Goal: Task Accomplishment & Management: Complete application form

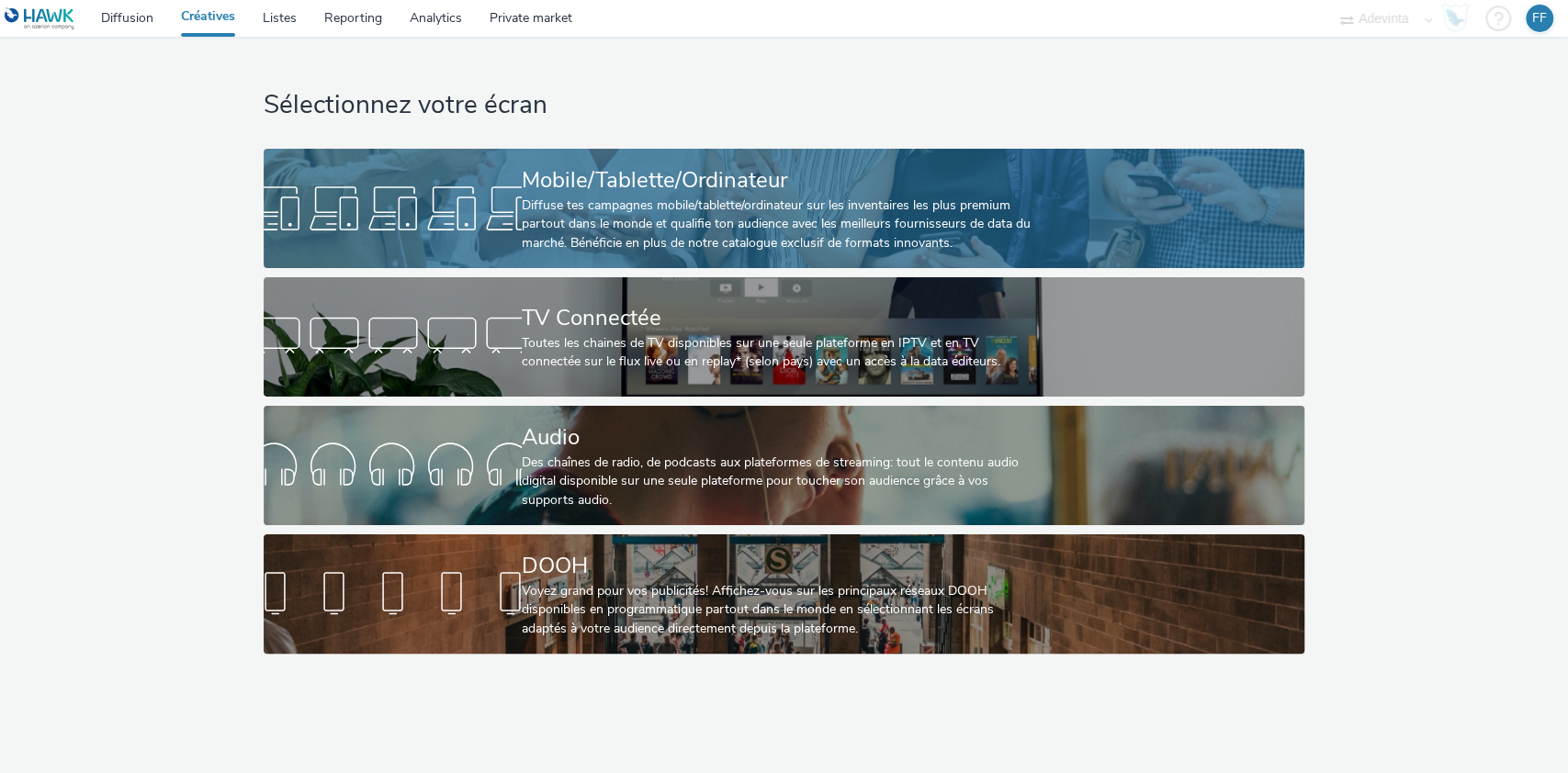
click at [538, 197] on div "Diffuse tes campagnes mobile/tablette/ordinateur sur les inventaires les plus p…" at bounding box center [780, 225] width 517 height 56
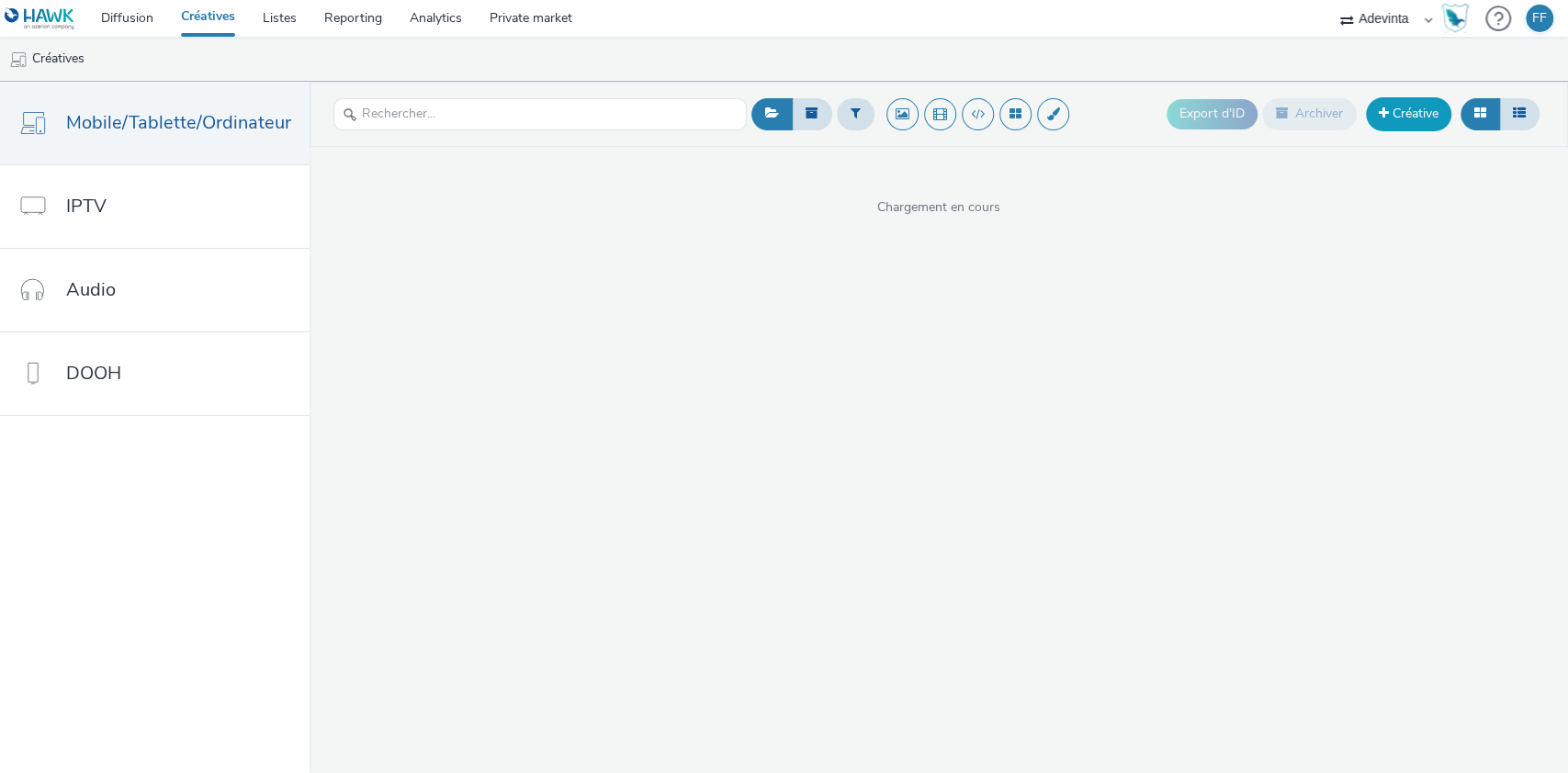
click at [1418, 106] on link "Créative" at bounding box center [1408, 113] width 85 height 33
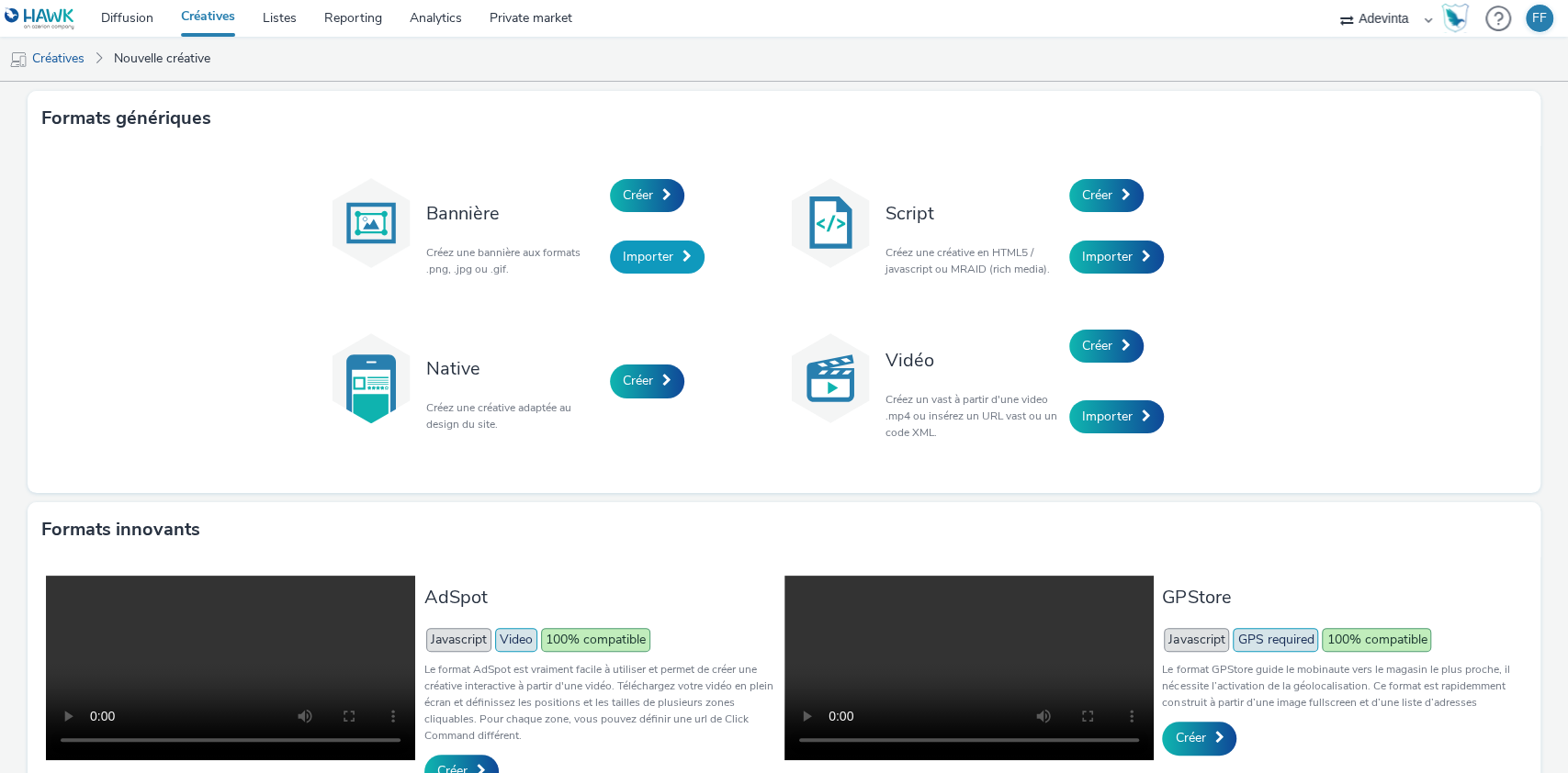
click at [637, 262] on span "Importer" at bounding box center [648, 257] width 51 height 18
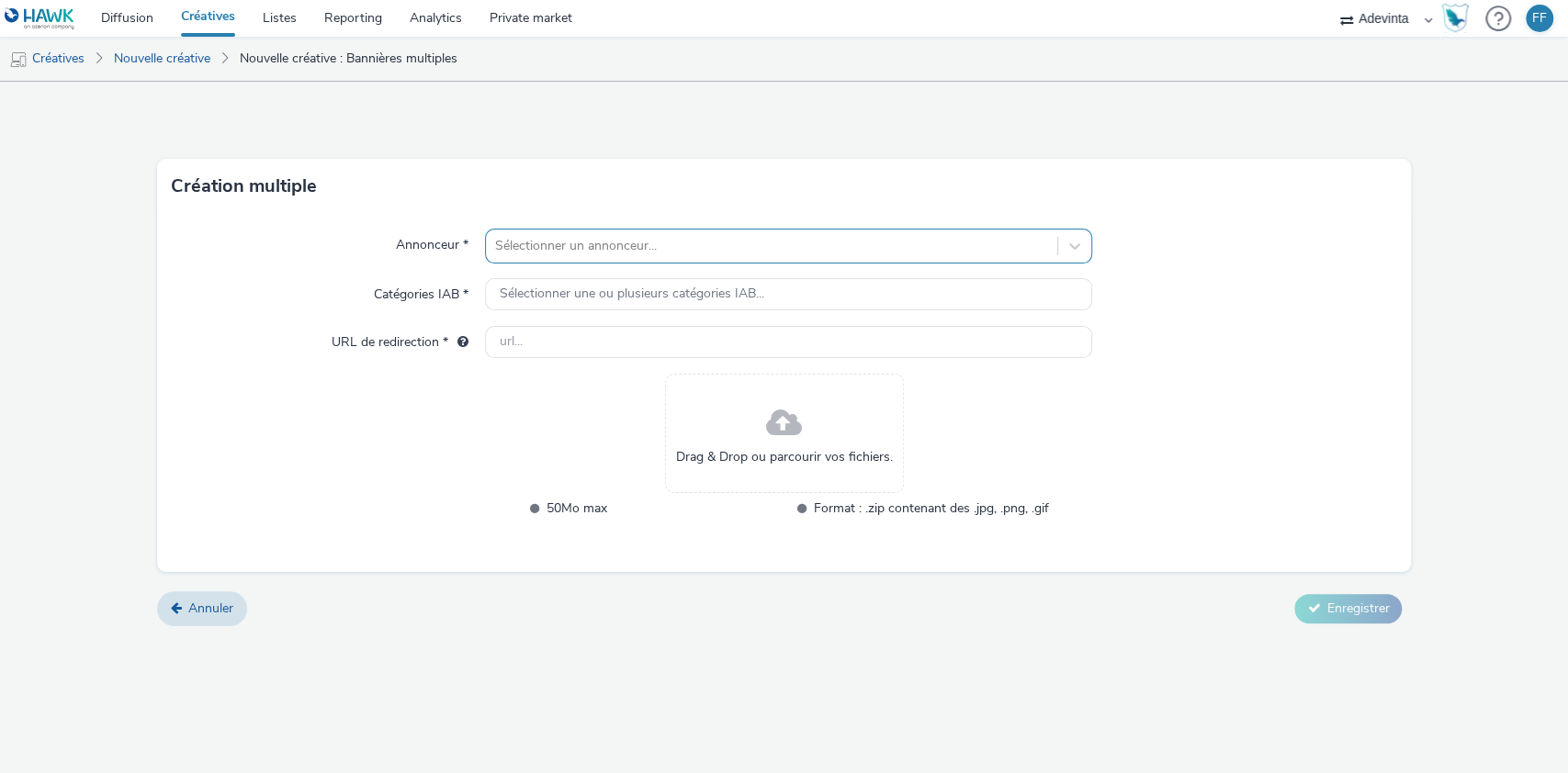
click at [610, 254] on div at bounding box center [771, 246] width 553 height 22
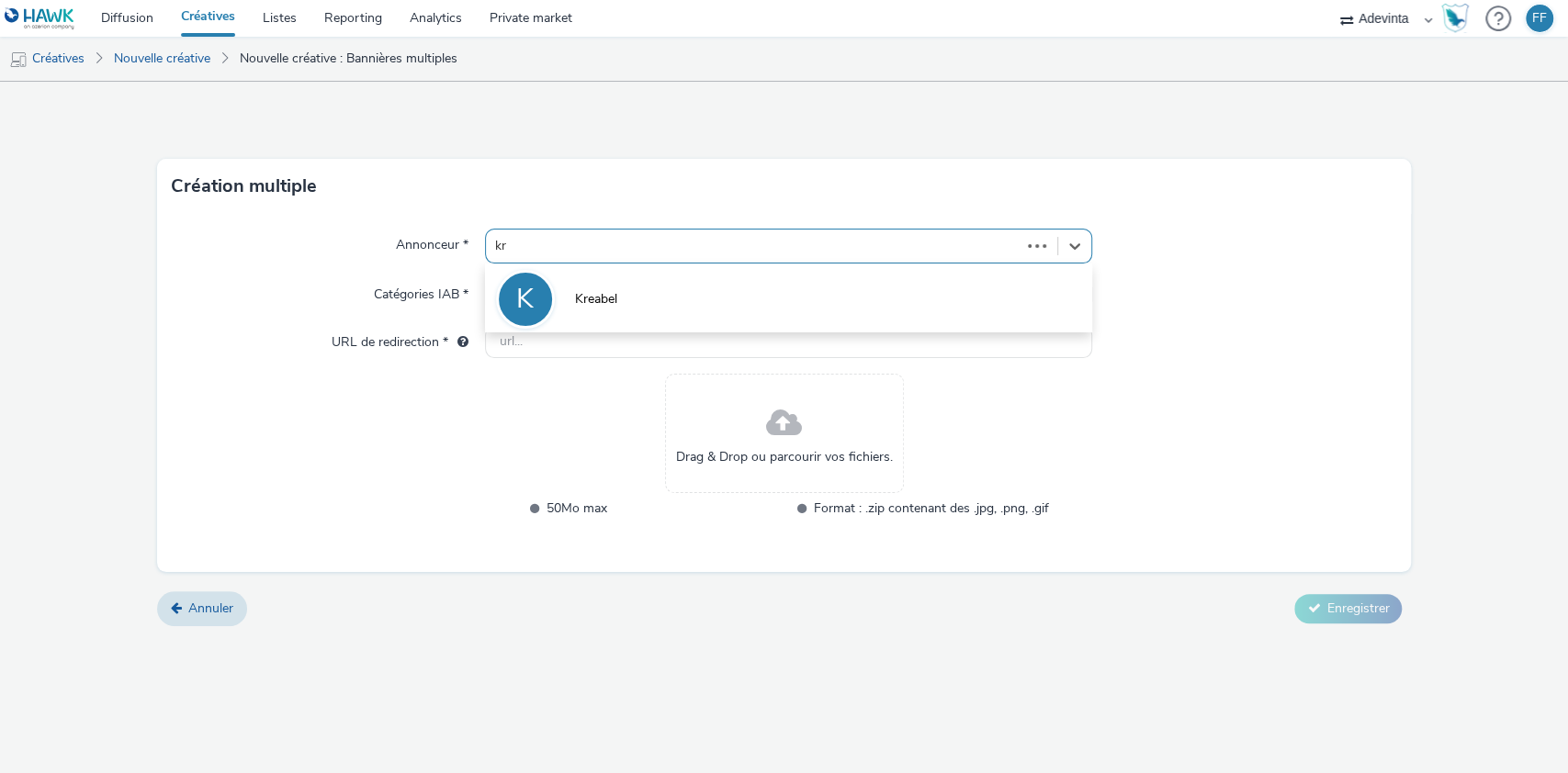
type input "kre"
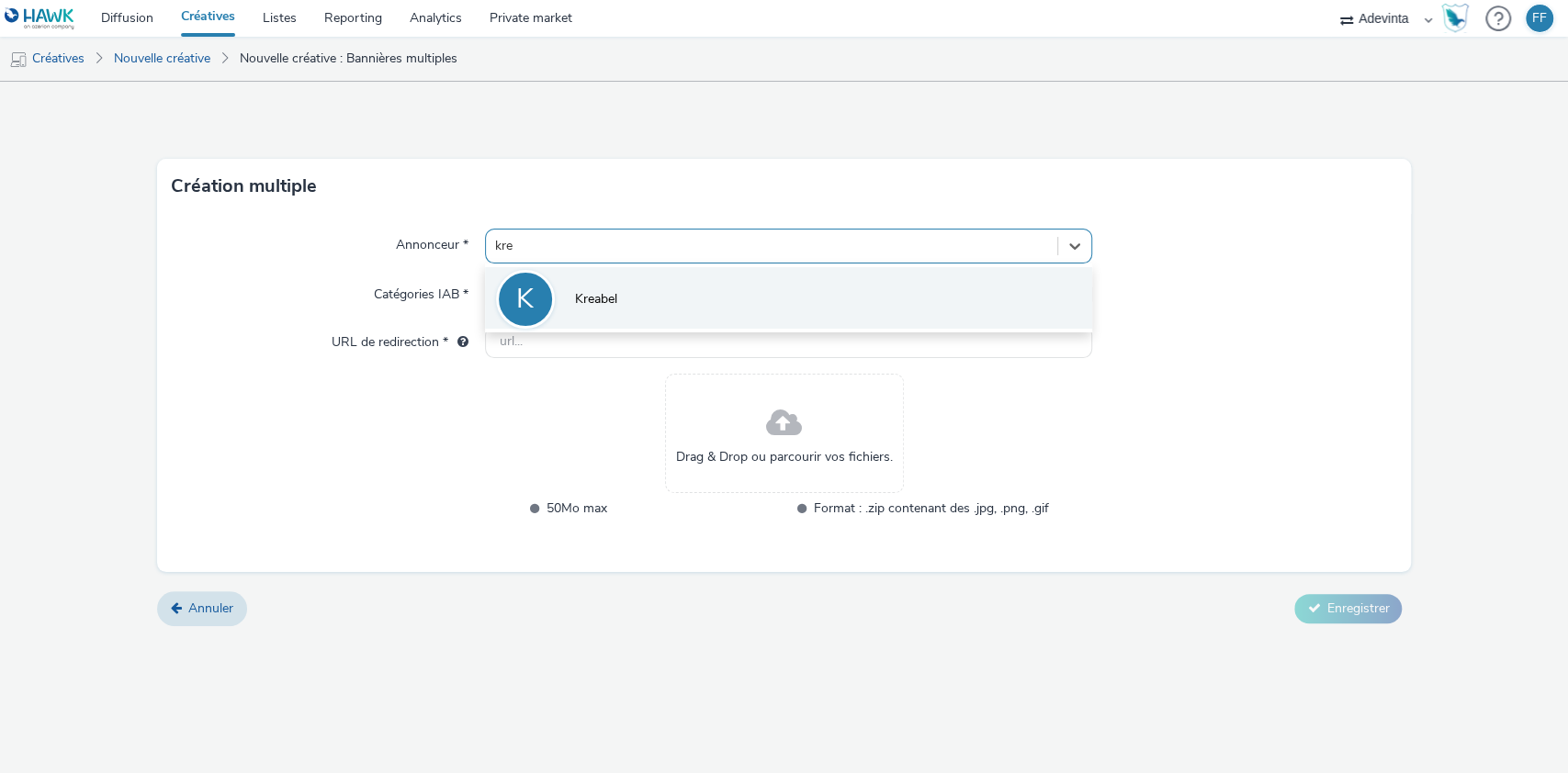
click at [617, 293] on li "K Kreabel" at bounding box center [789, 298] width 608 height 62
type input "[URL][DOMAIN_NAME]"
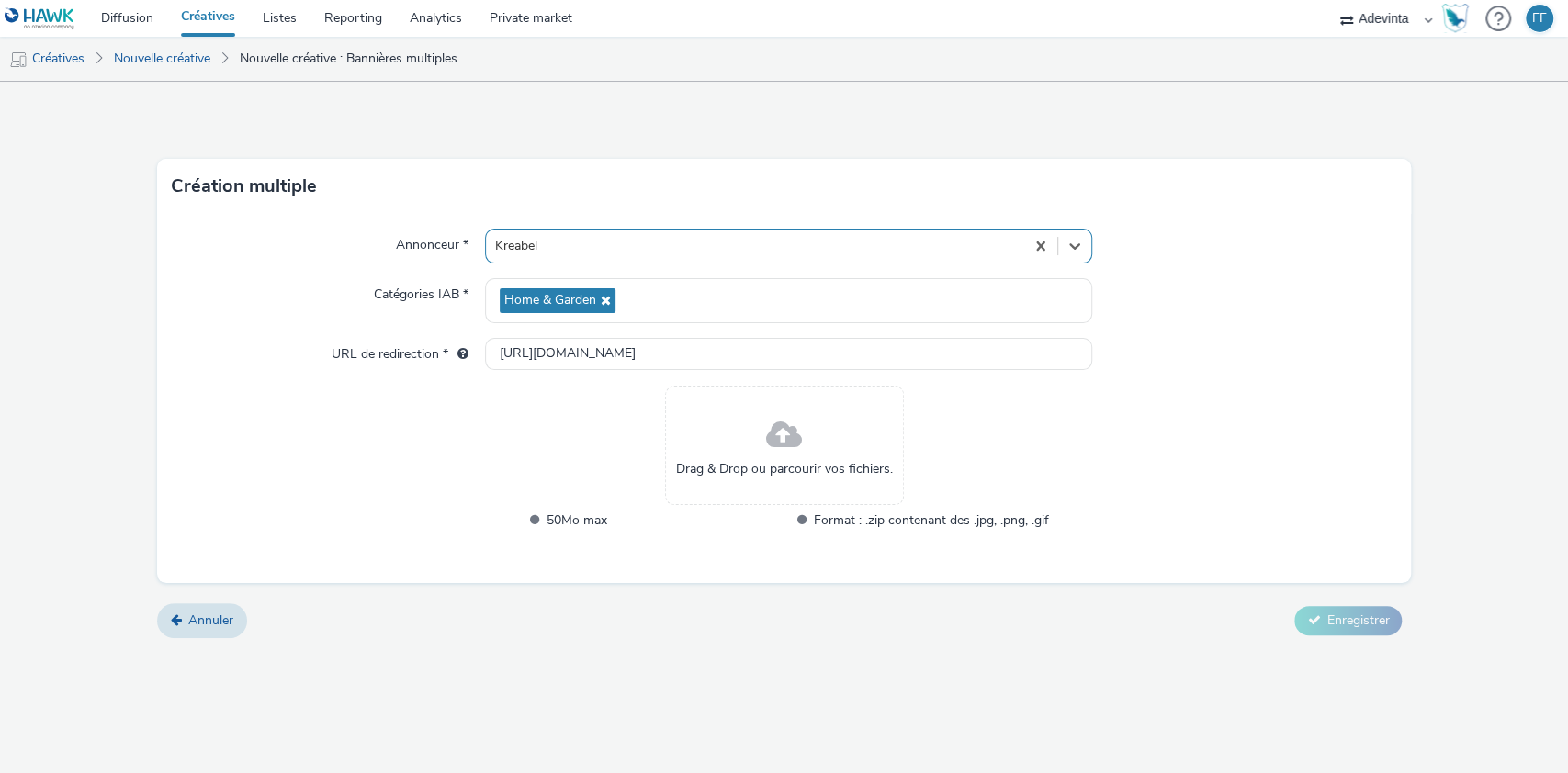
click at [813, 464] on span "Drag & Drop ou parcourir vos fichiers." at bounding box center [784, 469] width 217 height 18
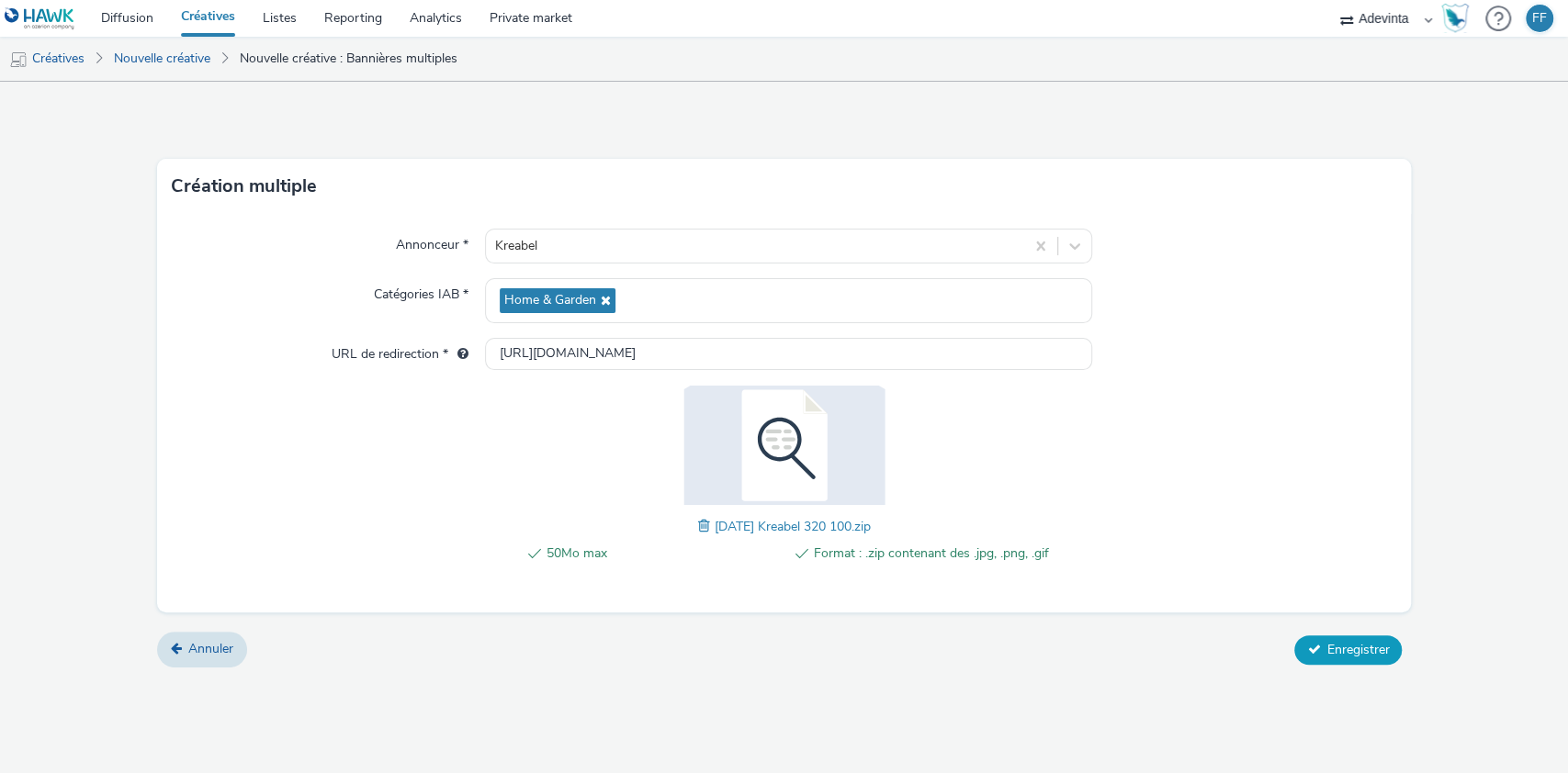
click at [1335, 641] on span "Enregistrer" at bounding box center [1357, 650] width 63 height 18
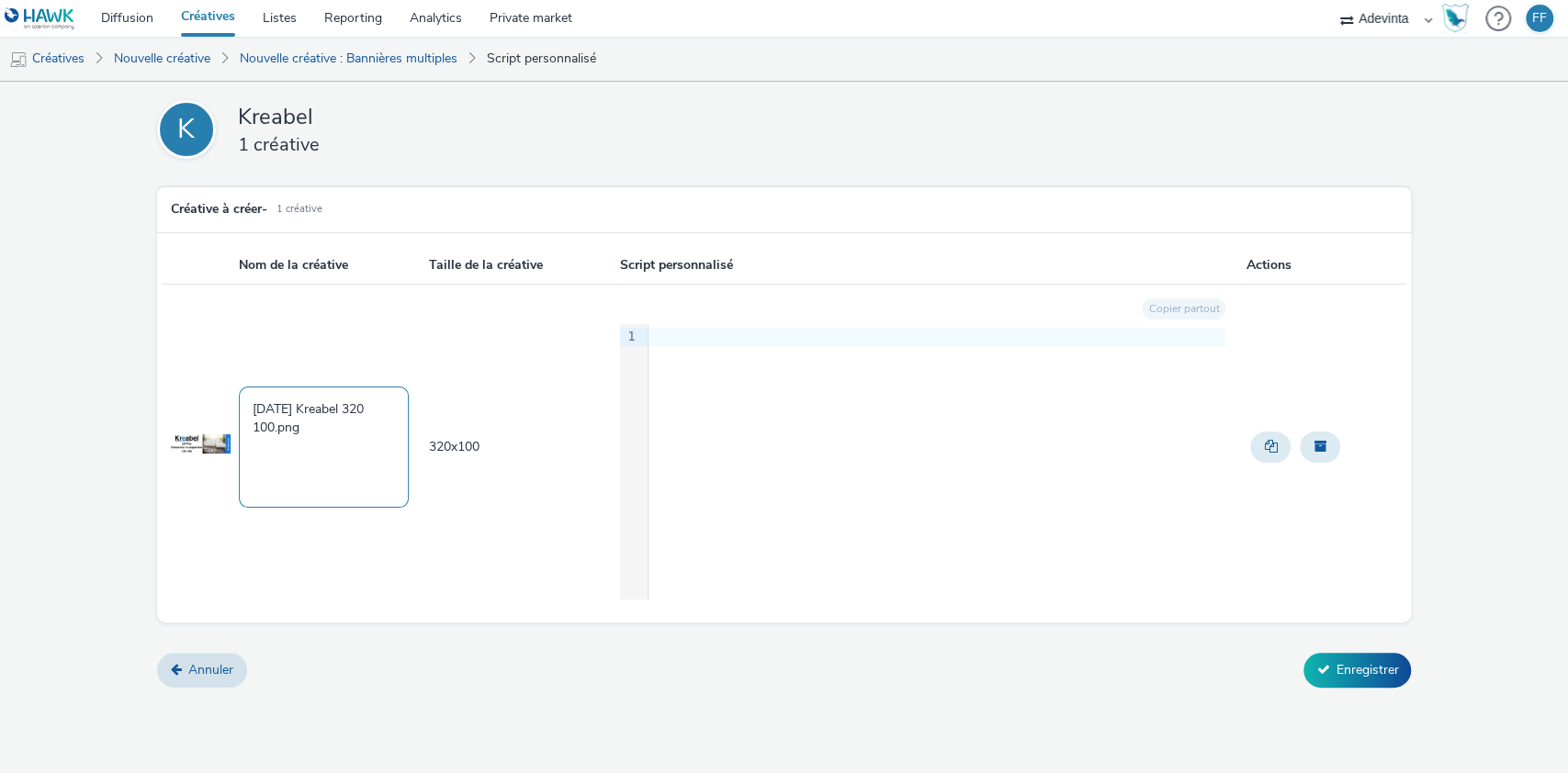
click at [293, 446] on textarea "2025.09.08 Kreabel 320 100.png" at bounding box center [323, 447] width 170 height 121
click at [1348, 663] on button "Enregistrer" at bounding box center [1357, 670] width 107 height 35
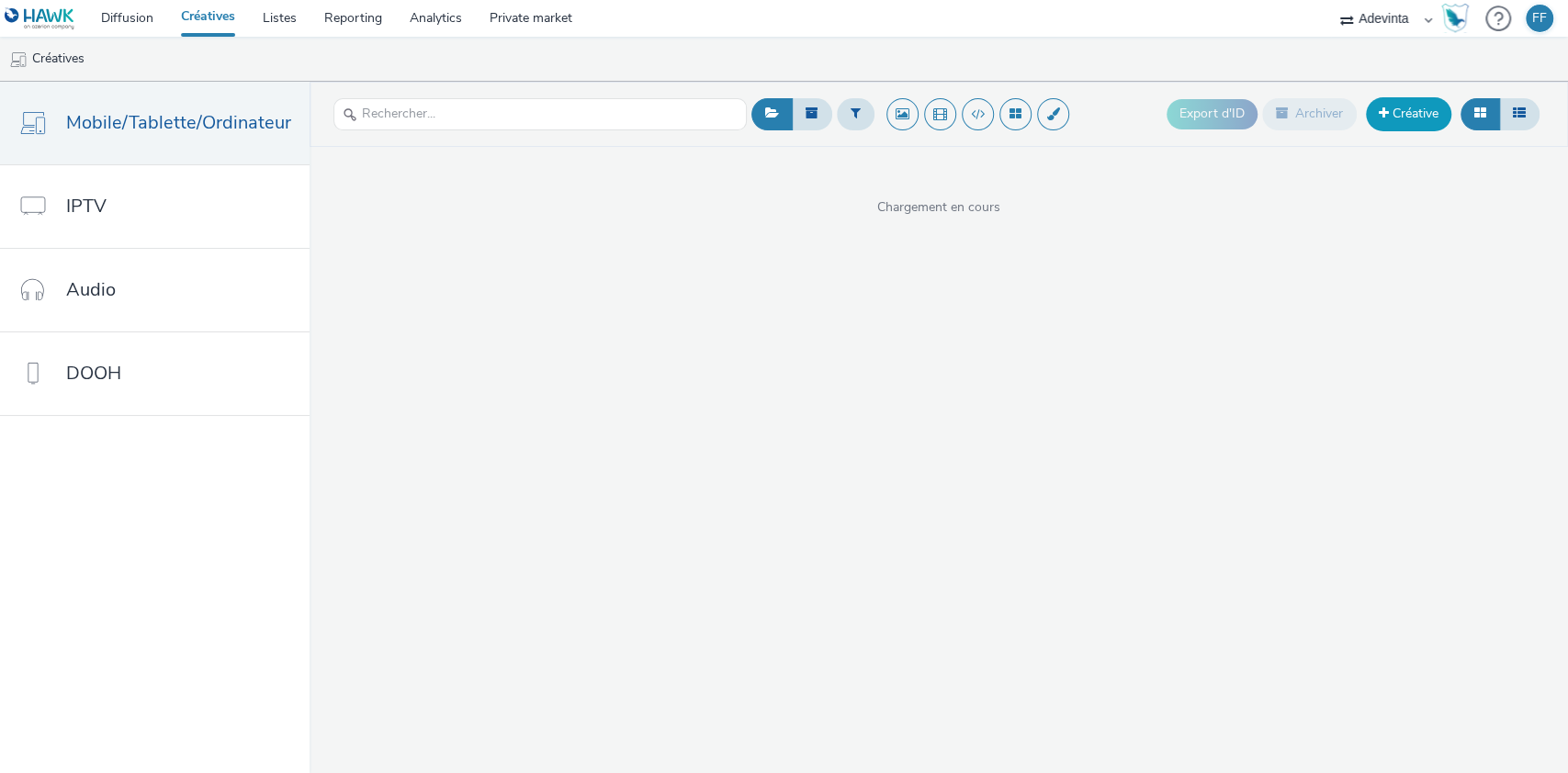
click at [1408, 122] on link "Créative" at bounding box center [1408, 113] width 85 height 33
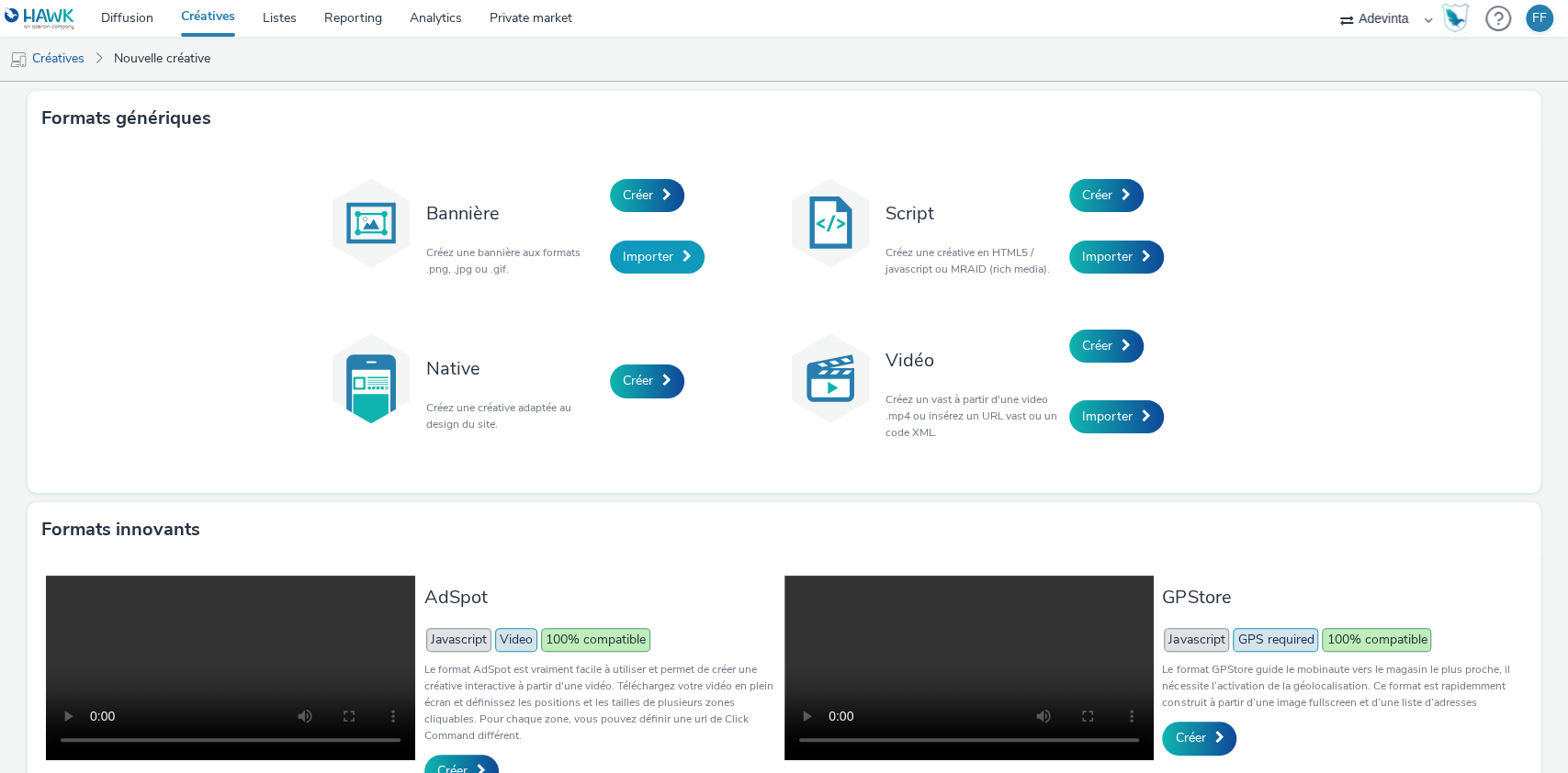
click at [645, 257] on span "Importer" at bounding box center [648, 257] width 51 height 18
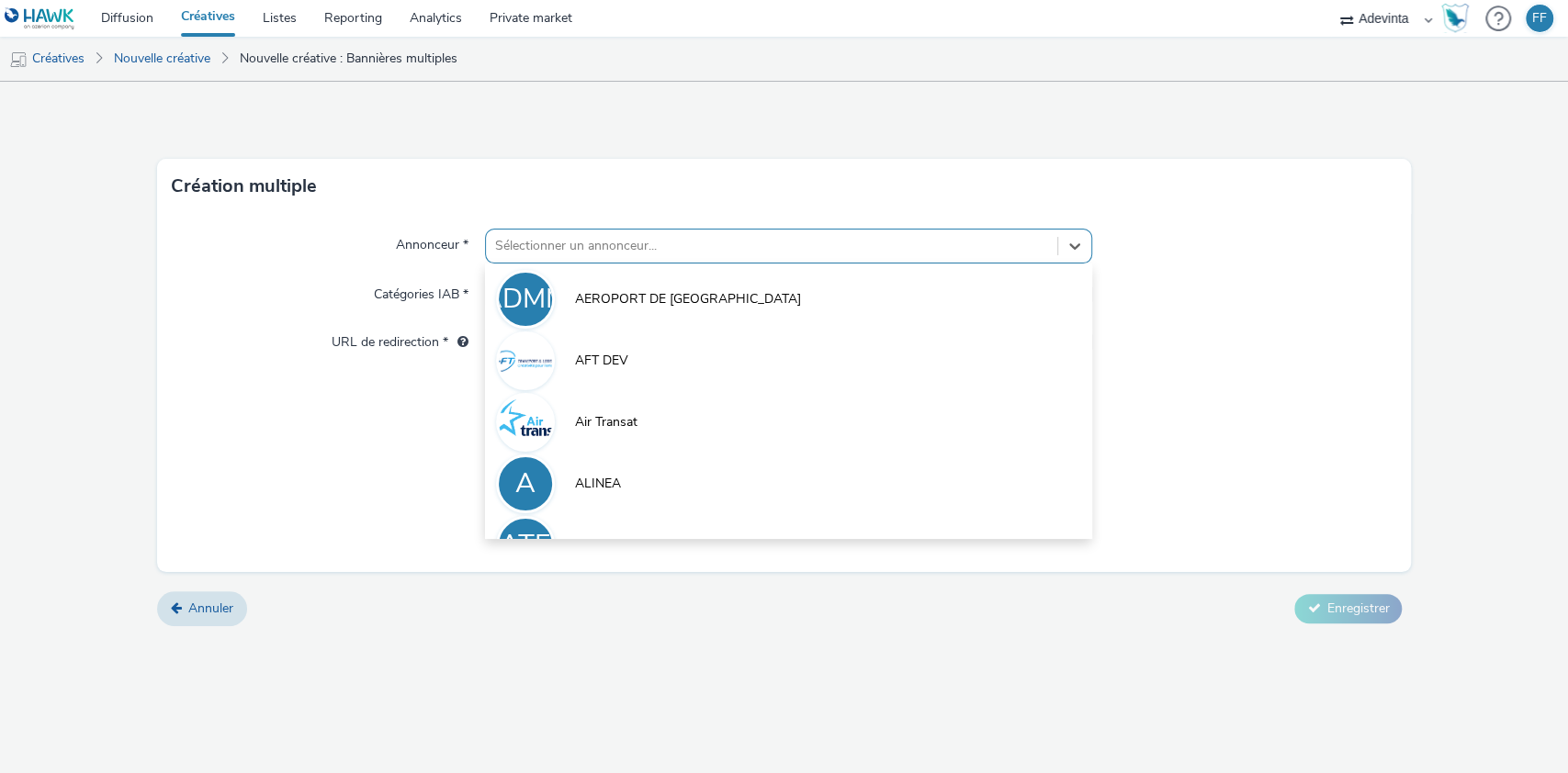
click at [607, 246] on div at bounding box center [771, 246] width 553 height 22
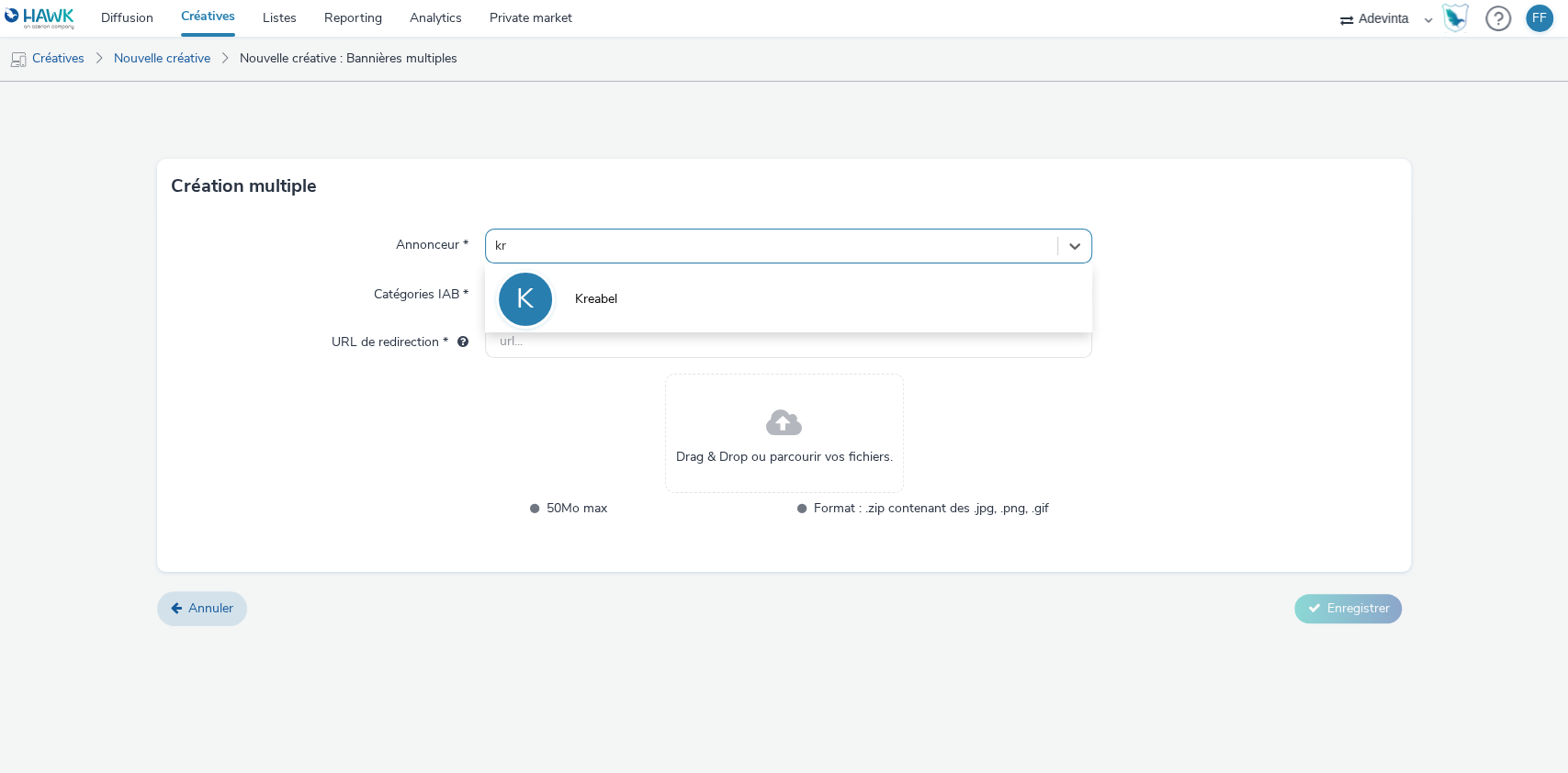
type input "kre"
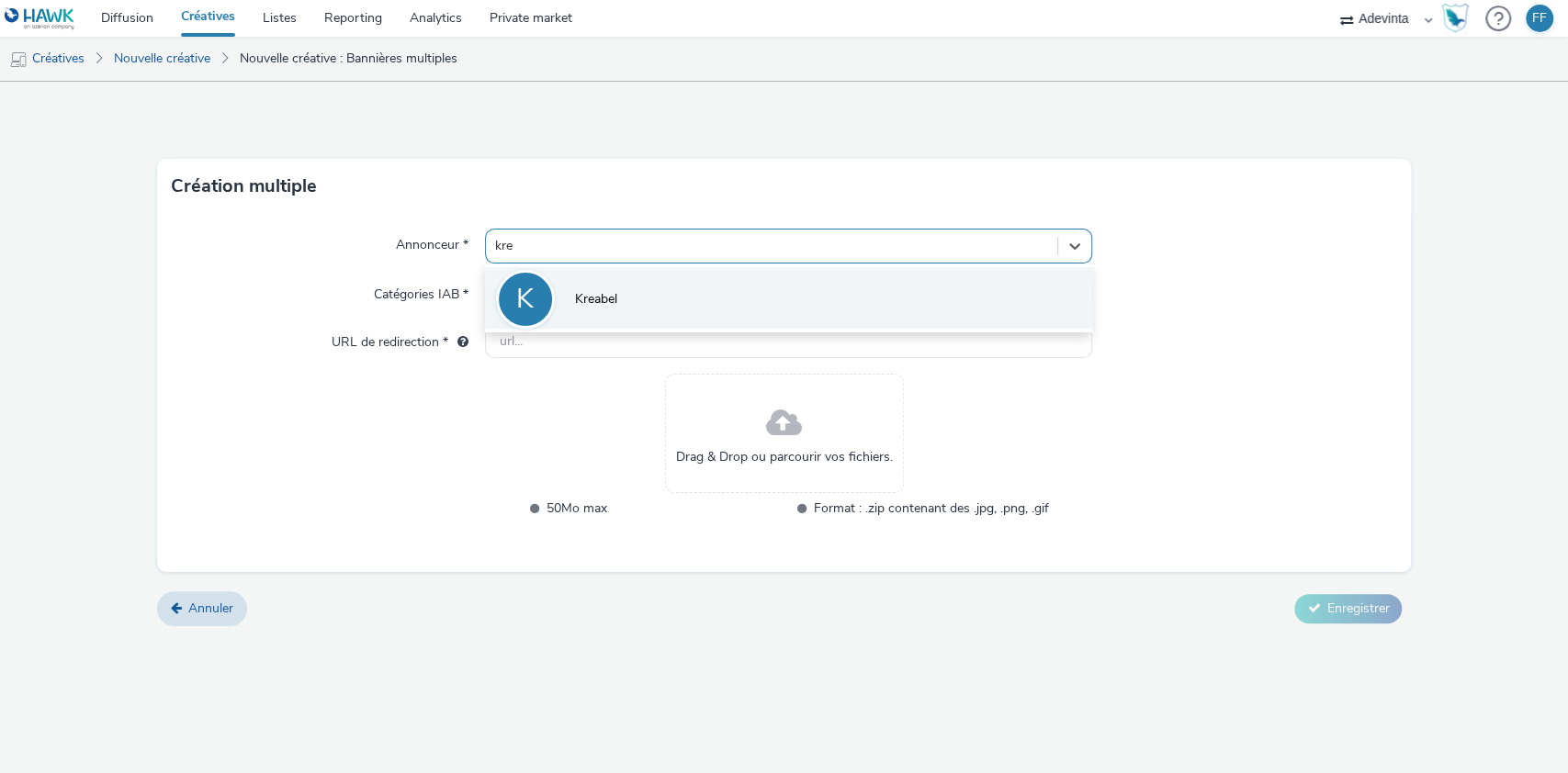
click at [616, 295] on span "Kreabel" at bounding box center [596, 299] width 43 height 18
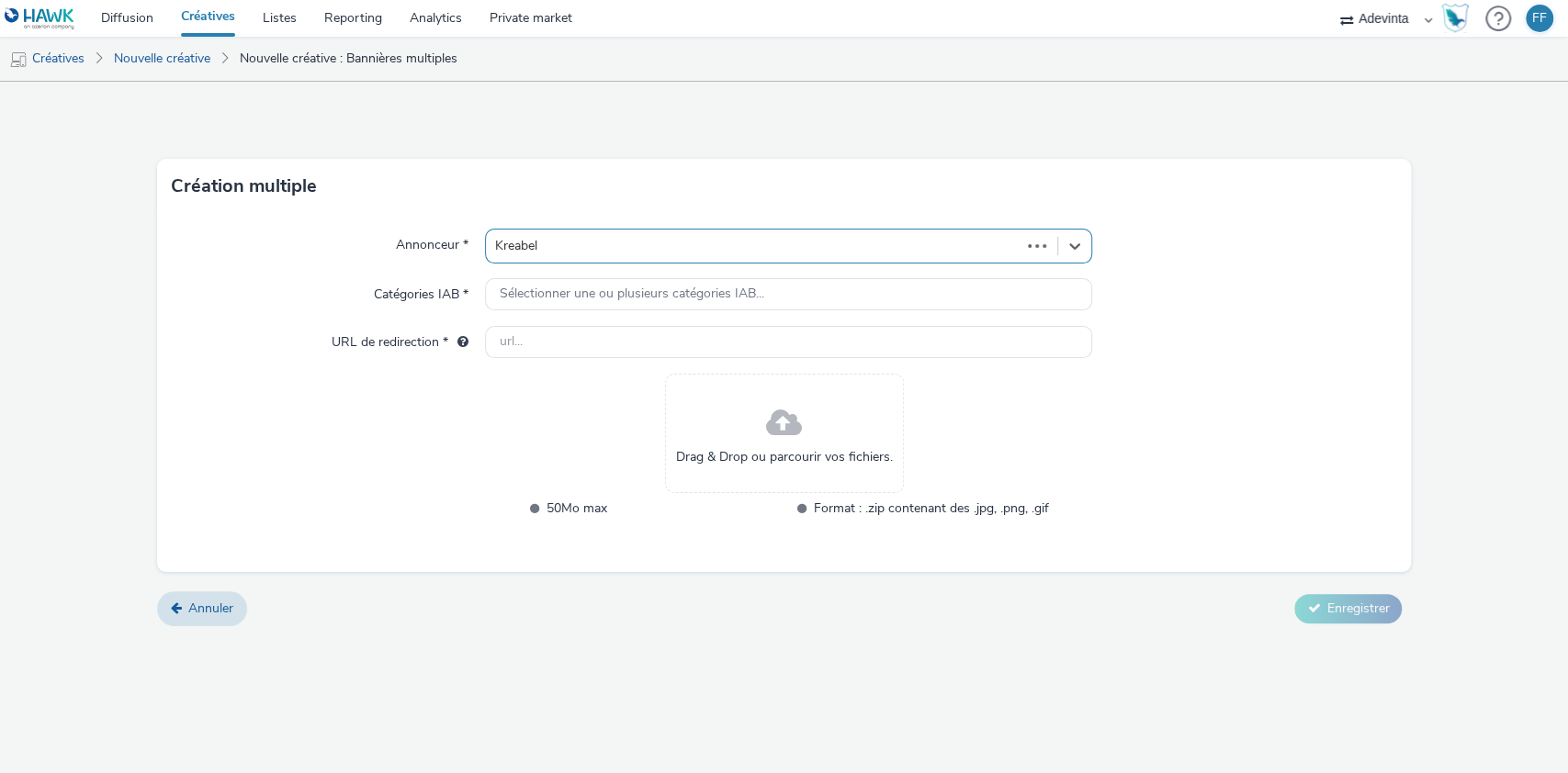
type input "http://kreabel.fr"
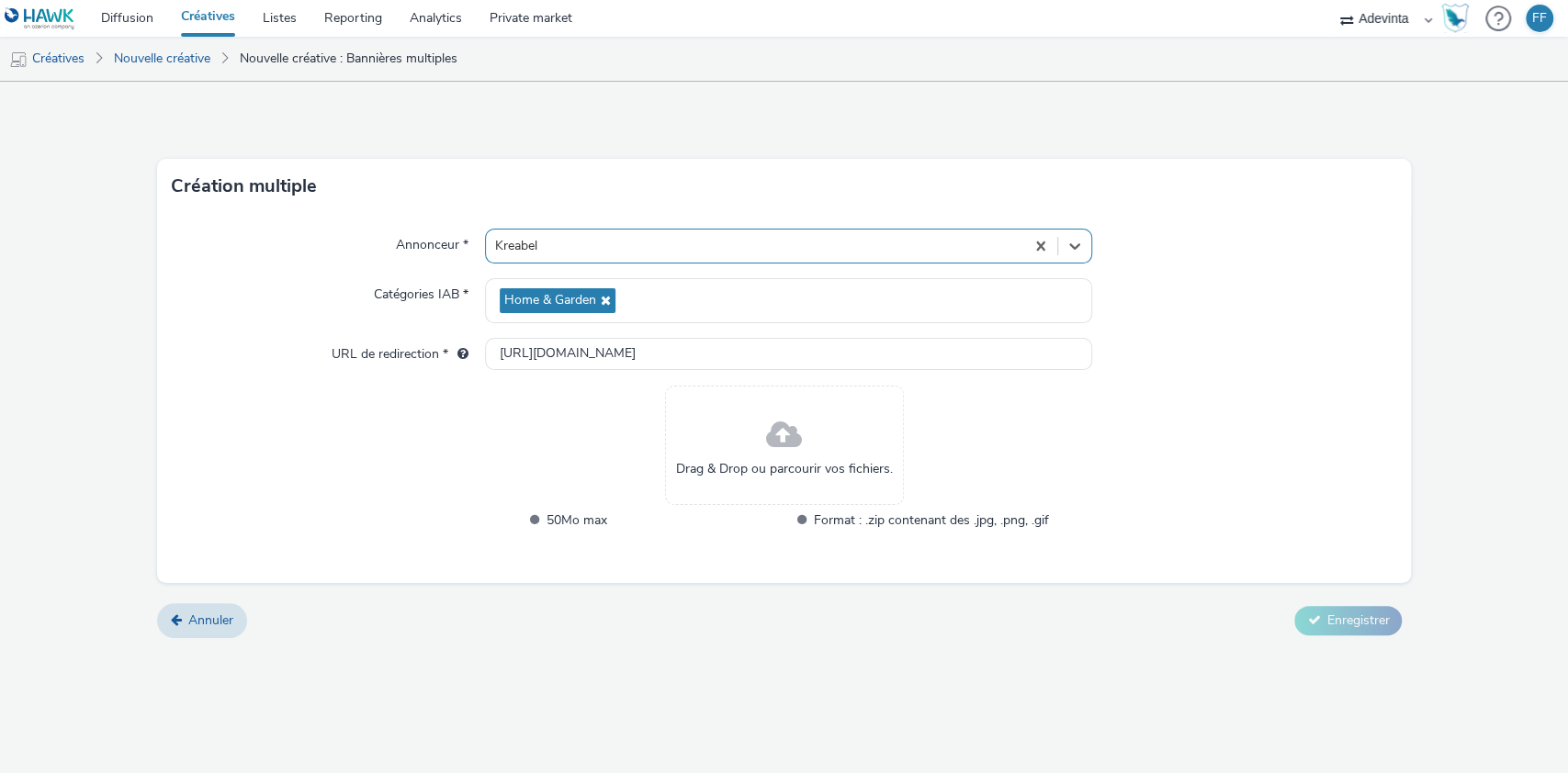
click at [777, 452] on span at bounding box center [784, 435] width 36 height 49
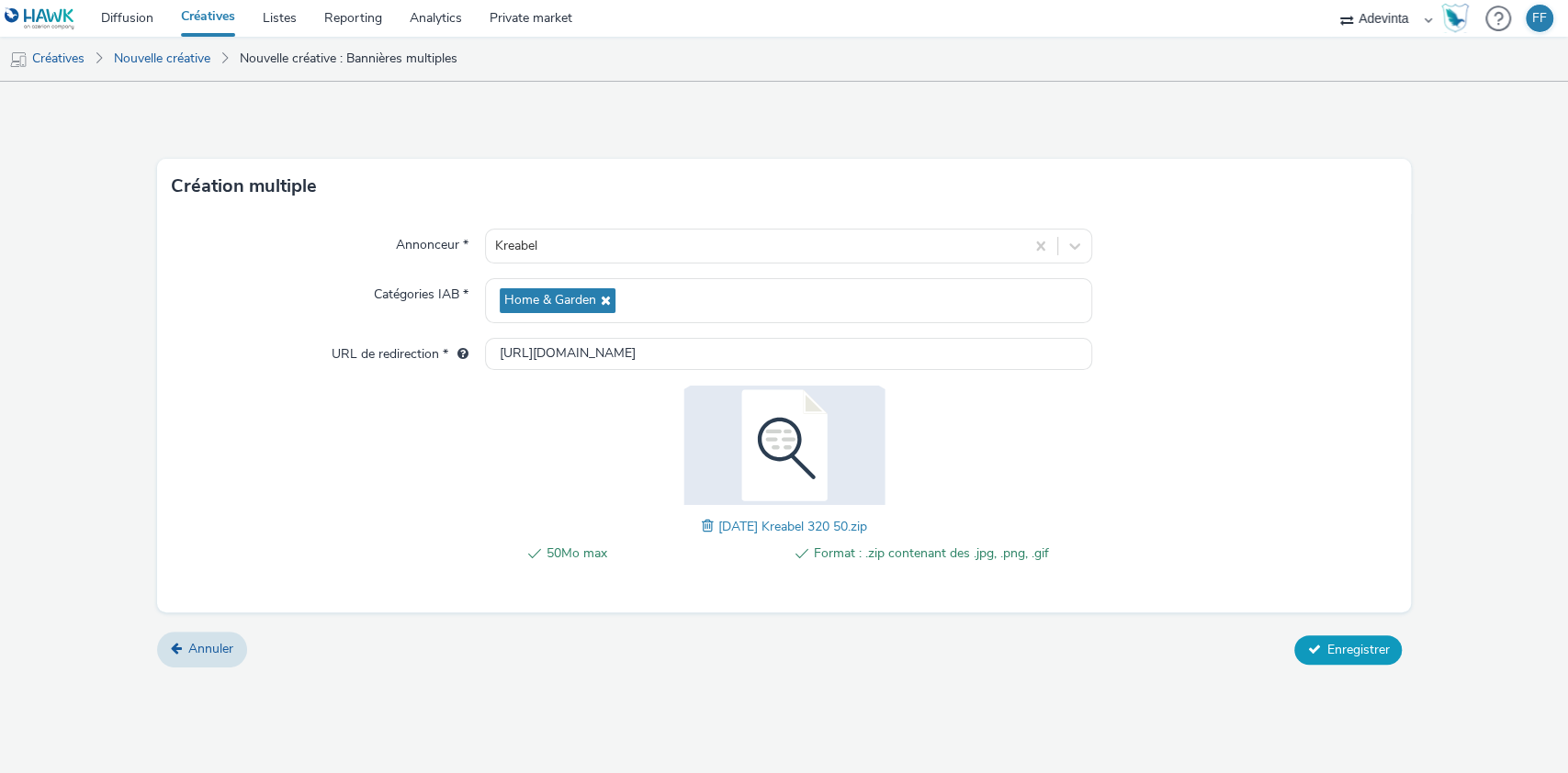
click at [1342, 643] on span "Enregistrer" at bounding box center [1357, 650] width 63 height 18
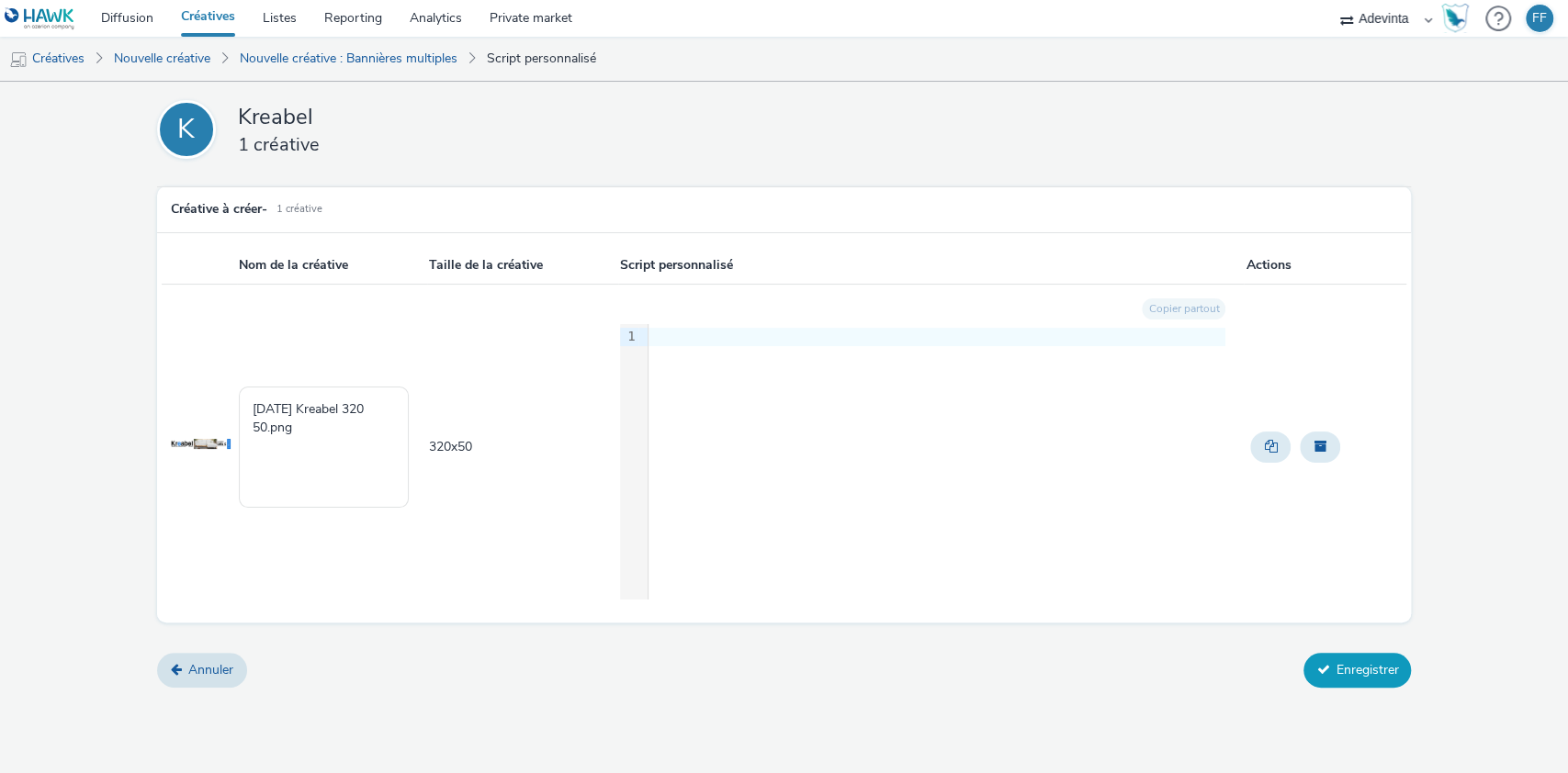
click at [1368, 670] on button "Enregistrer" at bounding box center [1357, 670] width 107 height 35
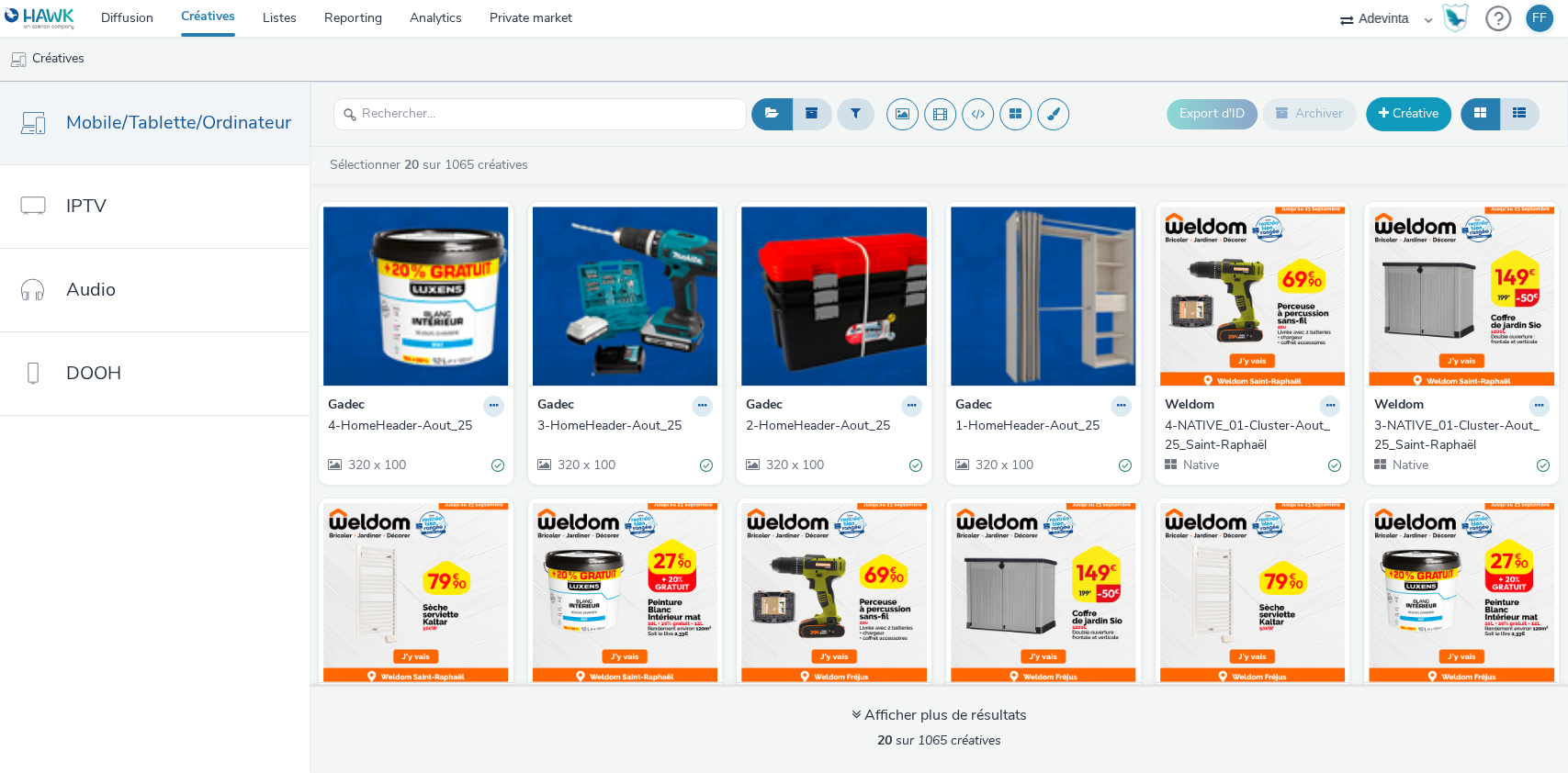
click at [1401, 106] on link "Créative" at bounding box center [1408, 113] width 85 height 33
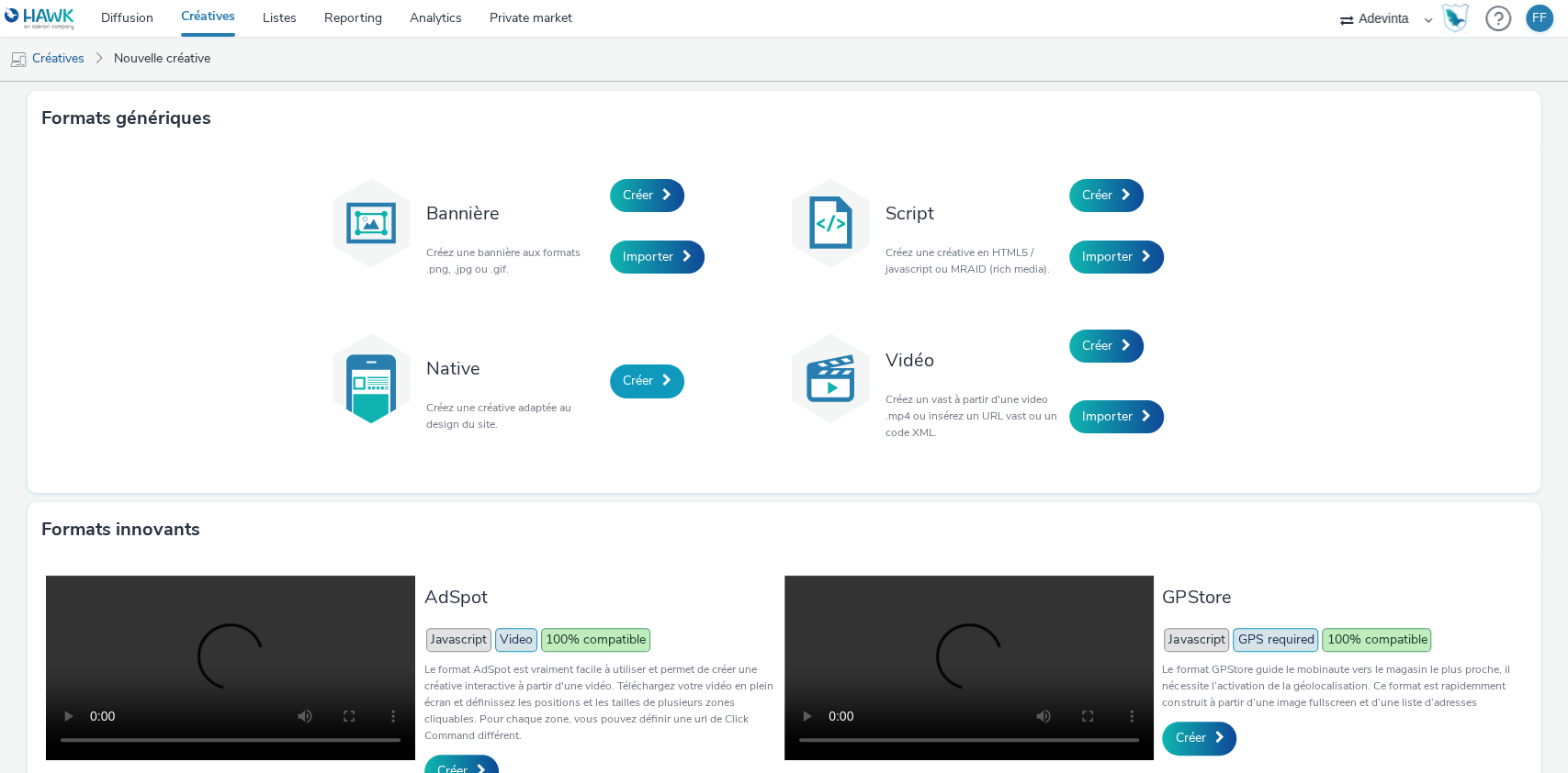
click at [629, 380] on span "Créer" at bounding box center [638, 381] width 31 height 18
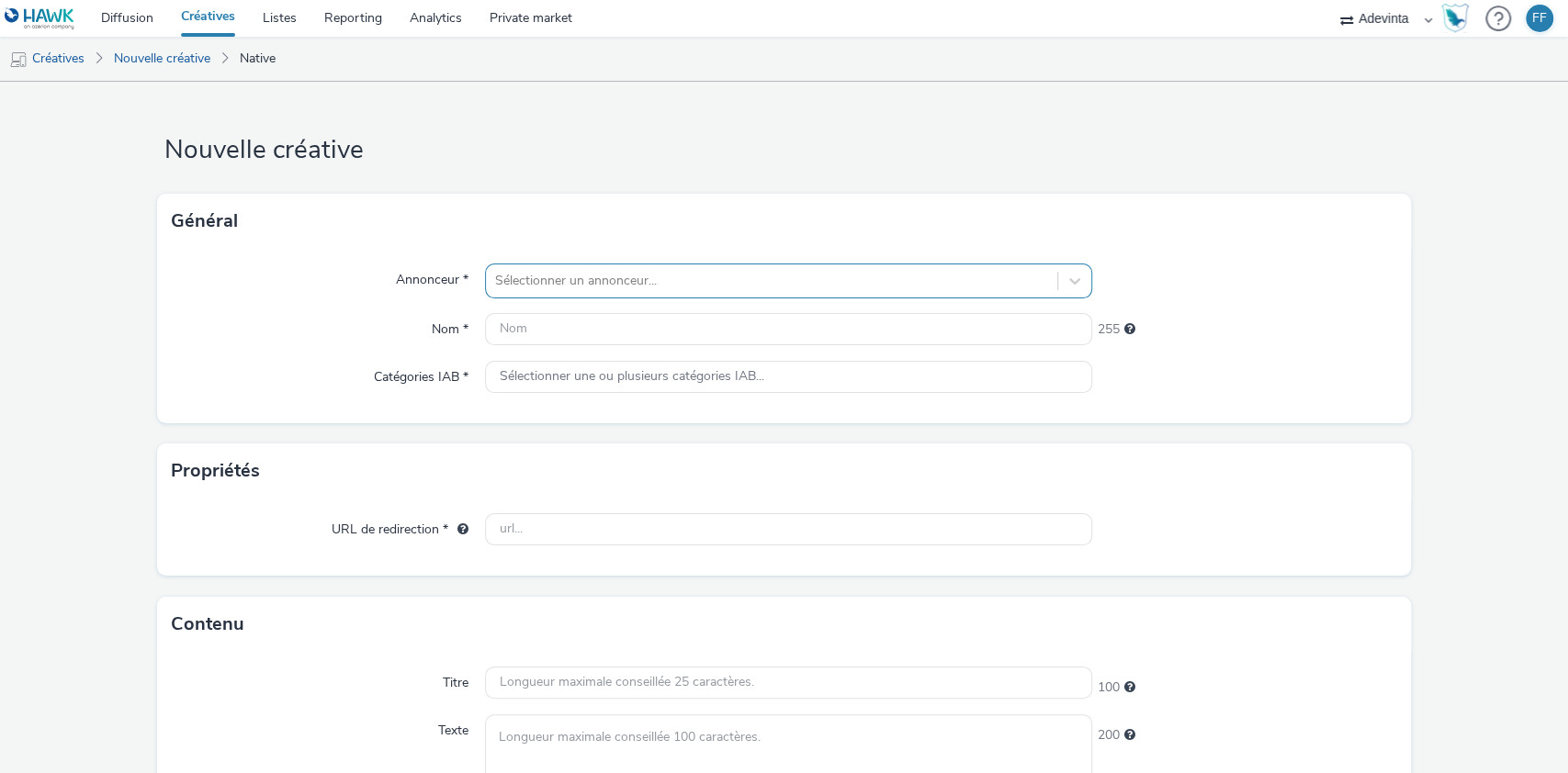
click at [675, 278] on div at bounding box center [771, 281] width 553 height 22
type input "kr"
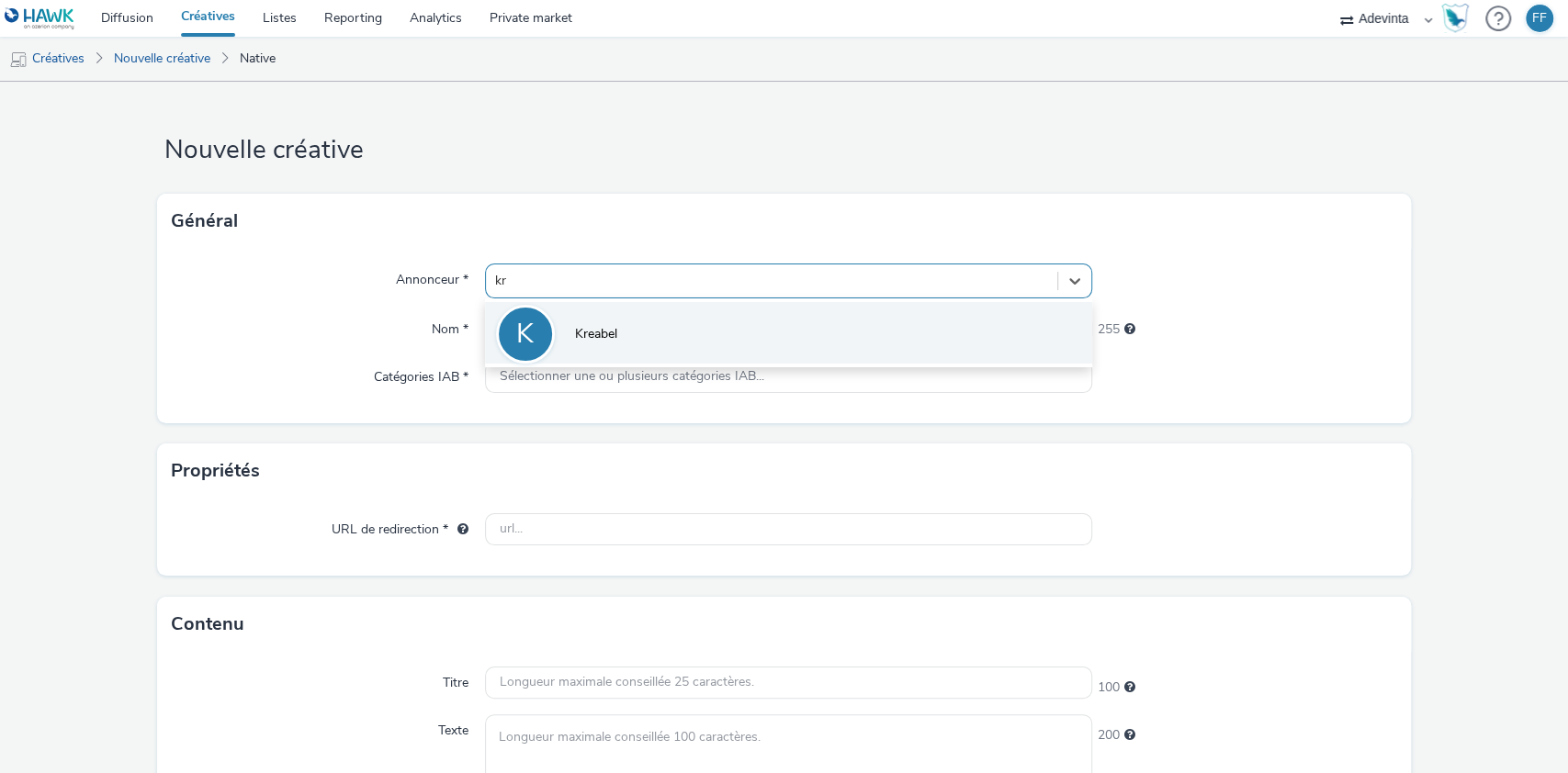
click at [662, 332] on li "K Kreabel" at bounding box center [789, 333] width 608 height 62
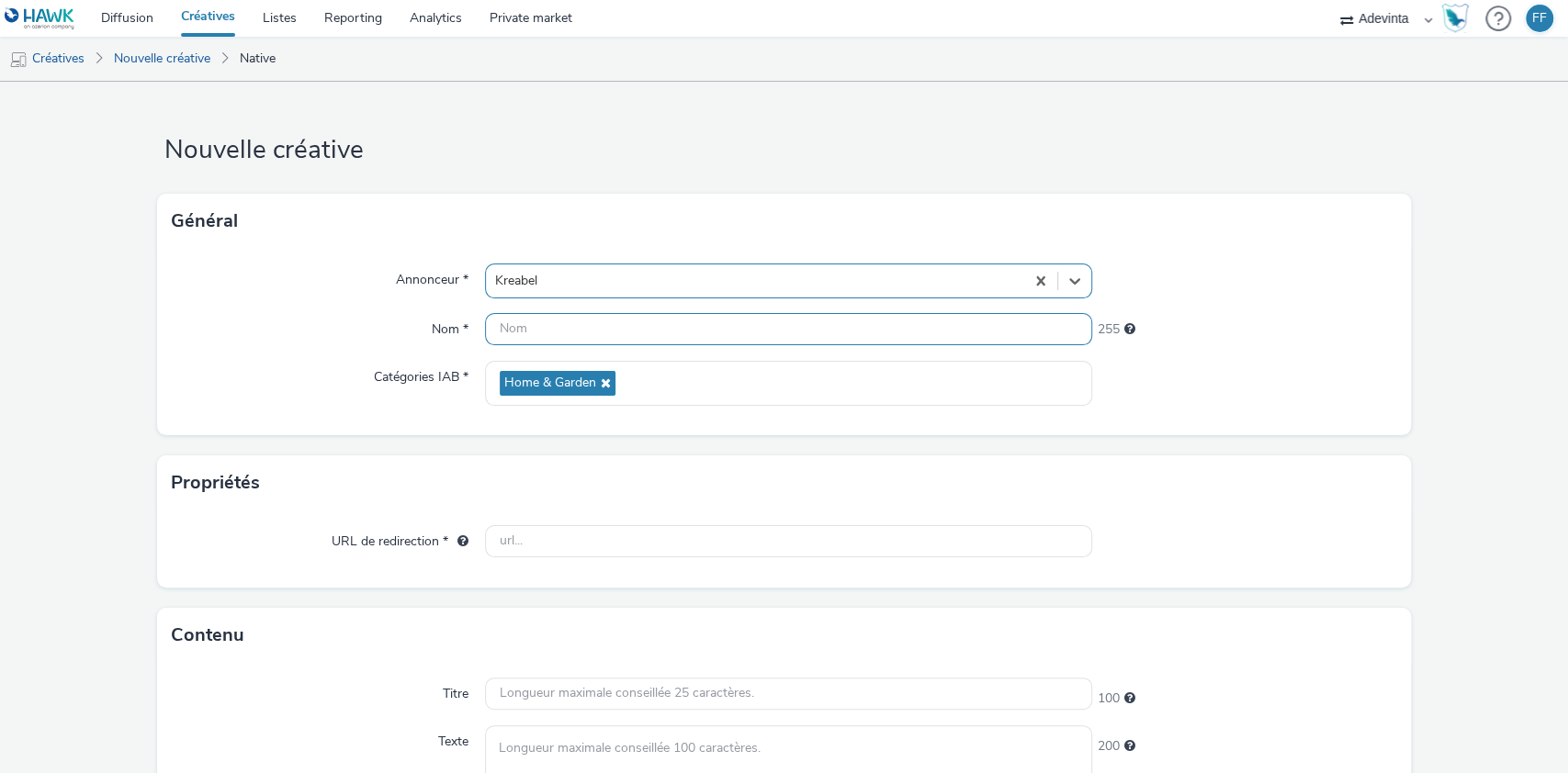
click at [602, 325] on input "text" at bounding box center [789, 329] width 608 height 32
type input "Native Kreabel 08-09"
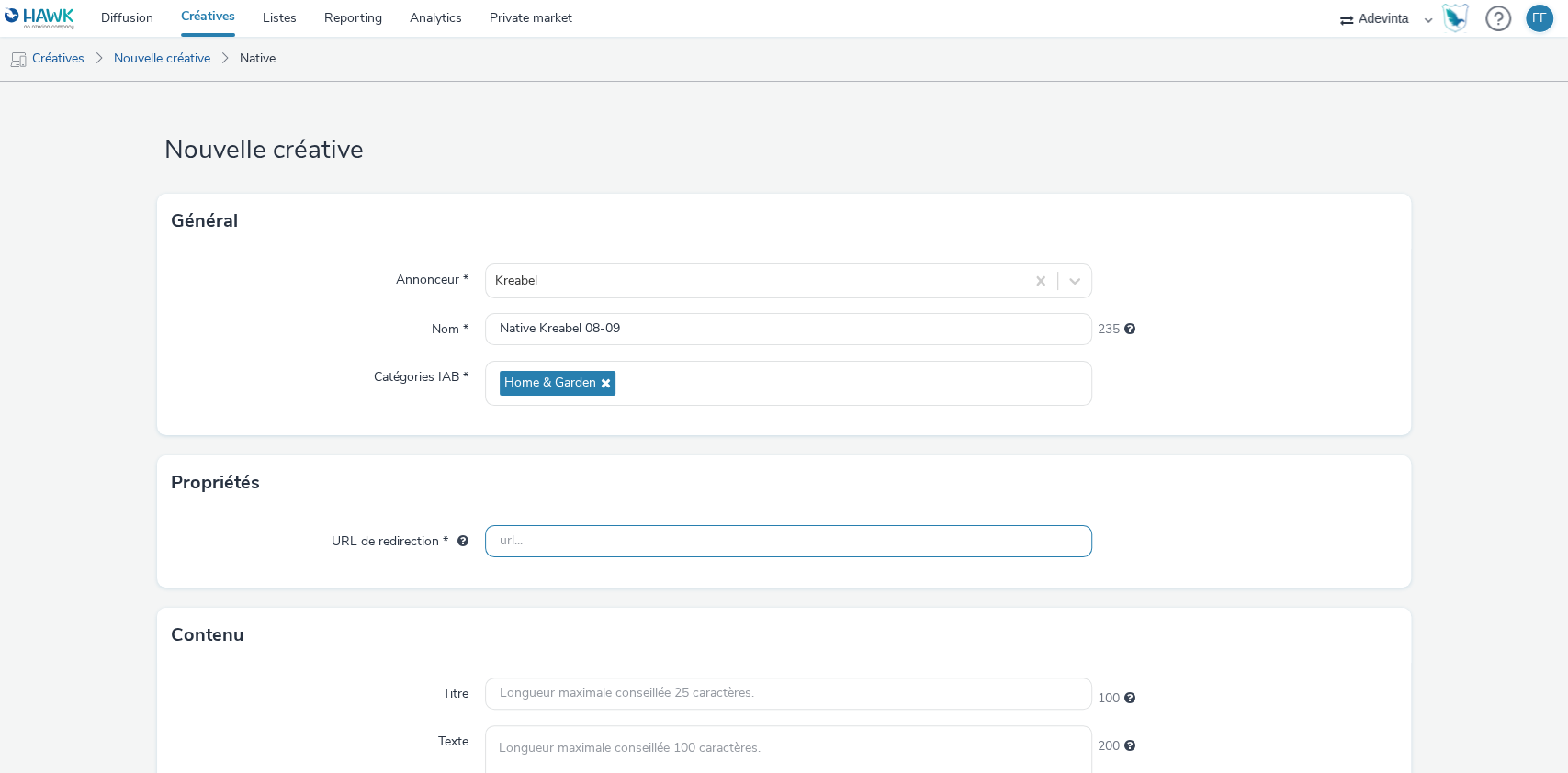
click at [522, 543] on input "text" at bounding box center [789, 541] width 608 height 32
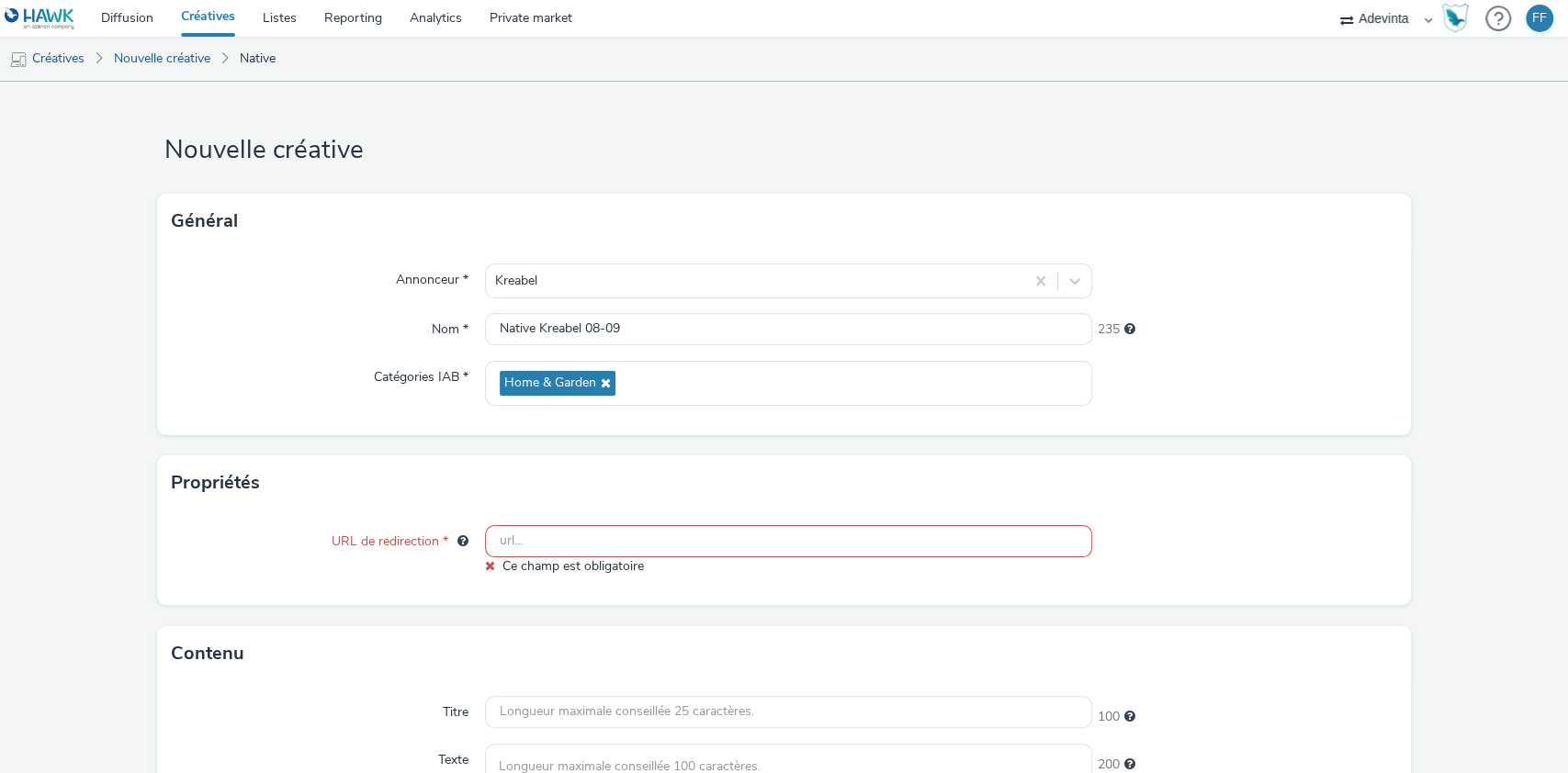
paste input "https://www.kreabel.fr/?utm_source=Leboncoin+generique&utm_medium=Leboncoin+gen…"
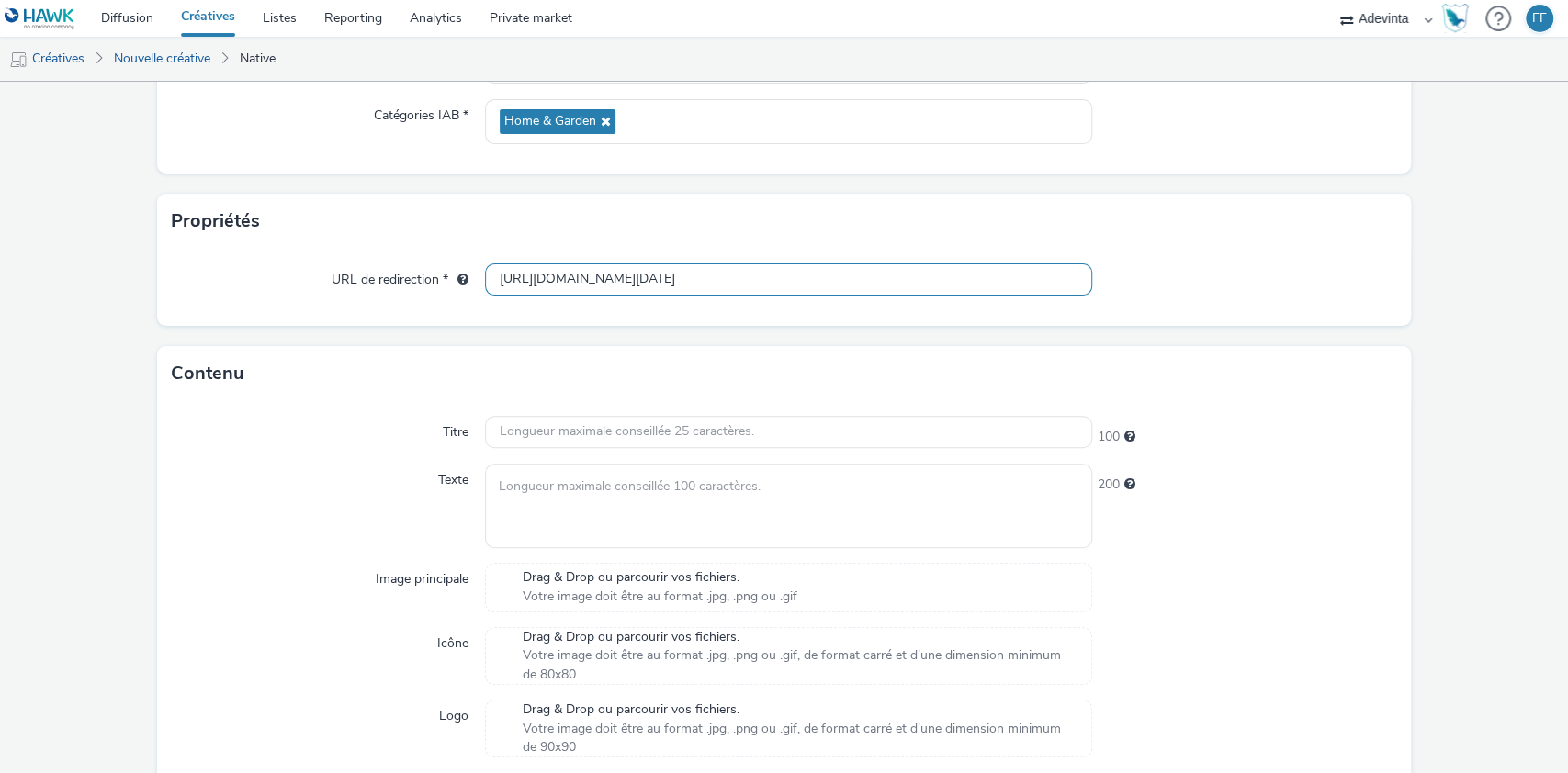
scroll to position [276, 0]
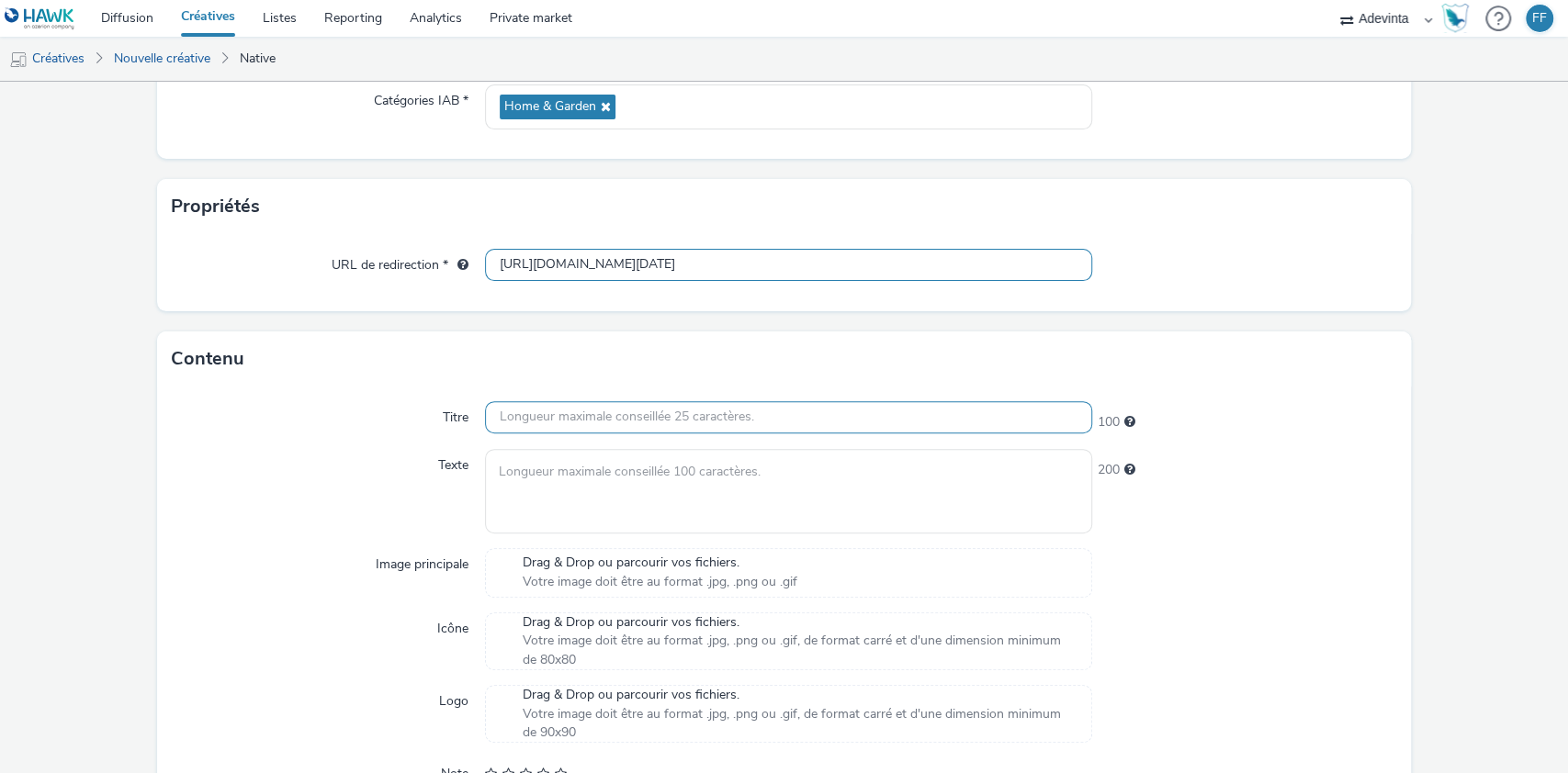
type input "https://www.kreabel.fr/?utm_source=Leboncoin+generique&utm_medium=Leboncoin+gen…"
click at [849, 408] on input "text" at bounding box center [789, 417] width 608 height 32
paste input "Ouvert dimanche 14 septembre"
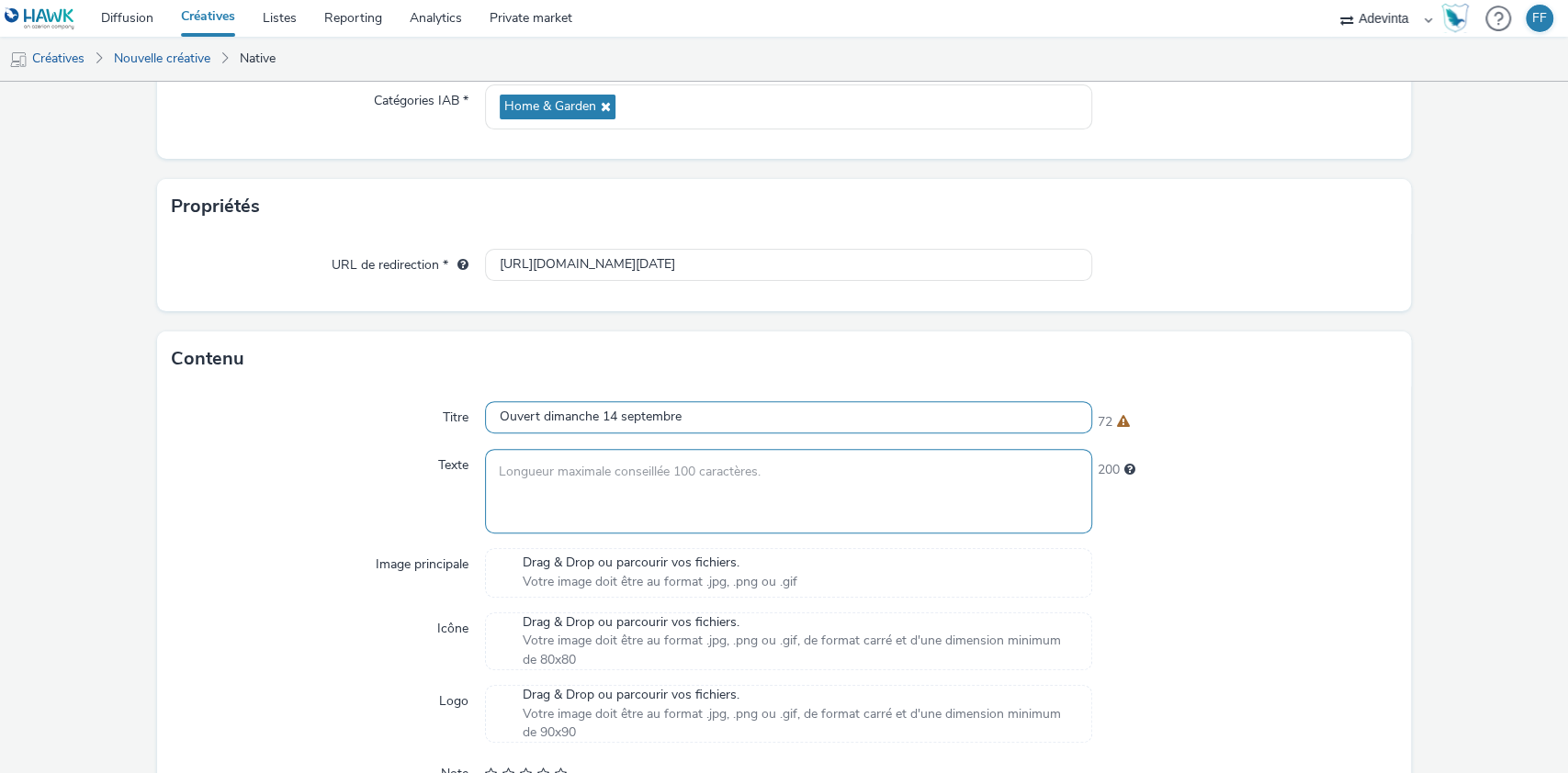
type input "Ouvert dimanche 14 septembre"
click at [610, 482] on textarea at bounding box center [789, 491] width 608 height 83
paste textarea "Profitez-en pour repenser votre intérieur."
click at [490, 474] on textarea "Profitez-en pour repenser votre intérieur." at bounding box center [789, 491] width 608 height 83
type textarea "Profitez-en pour repenser votre intérieur."
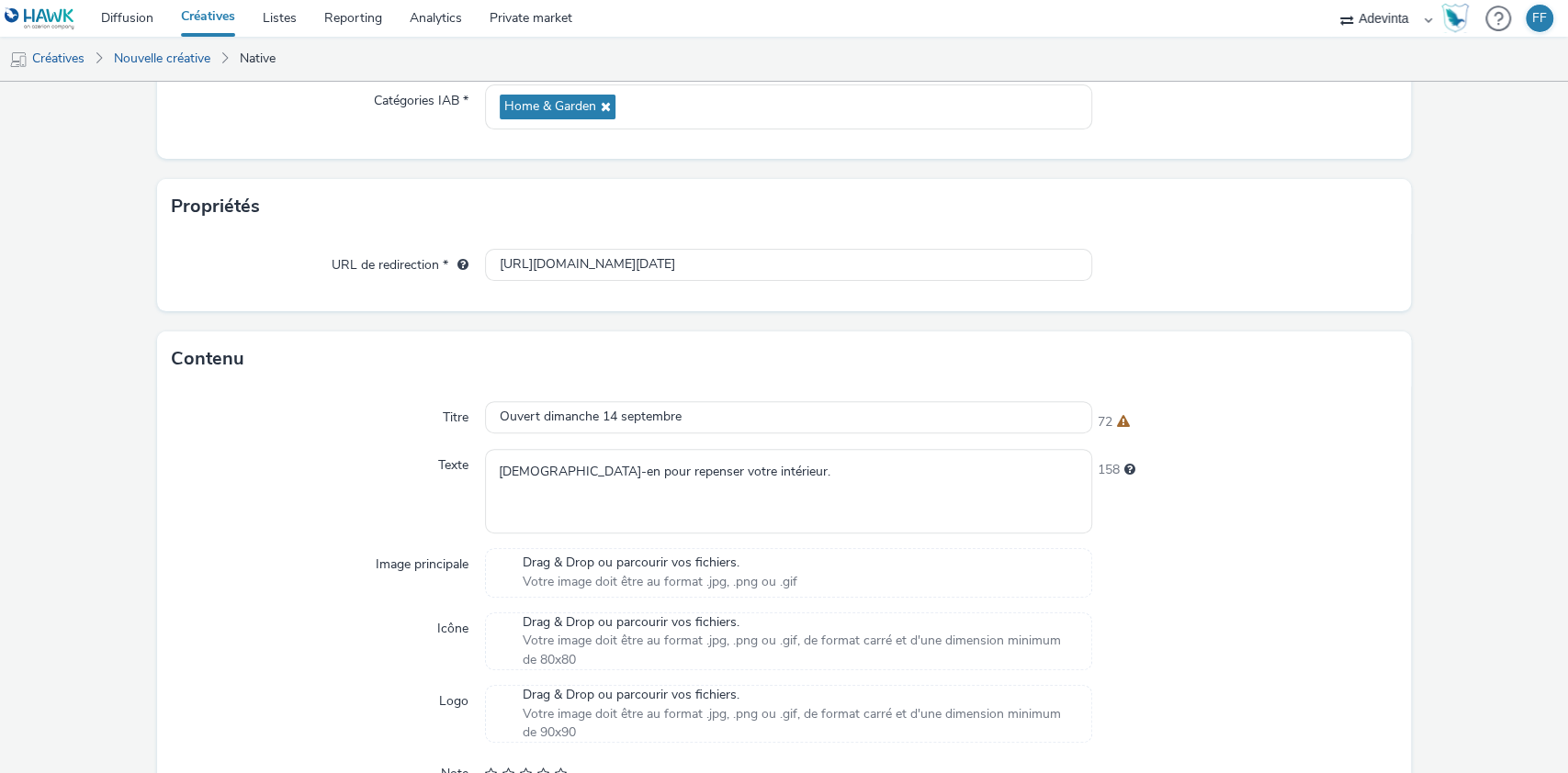
click at [680, 554] on span "Drag & Drop ou parcourir vos fichiers." at bounding box center [660, 562] width 274 height 18
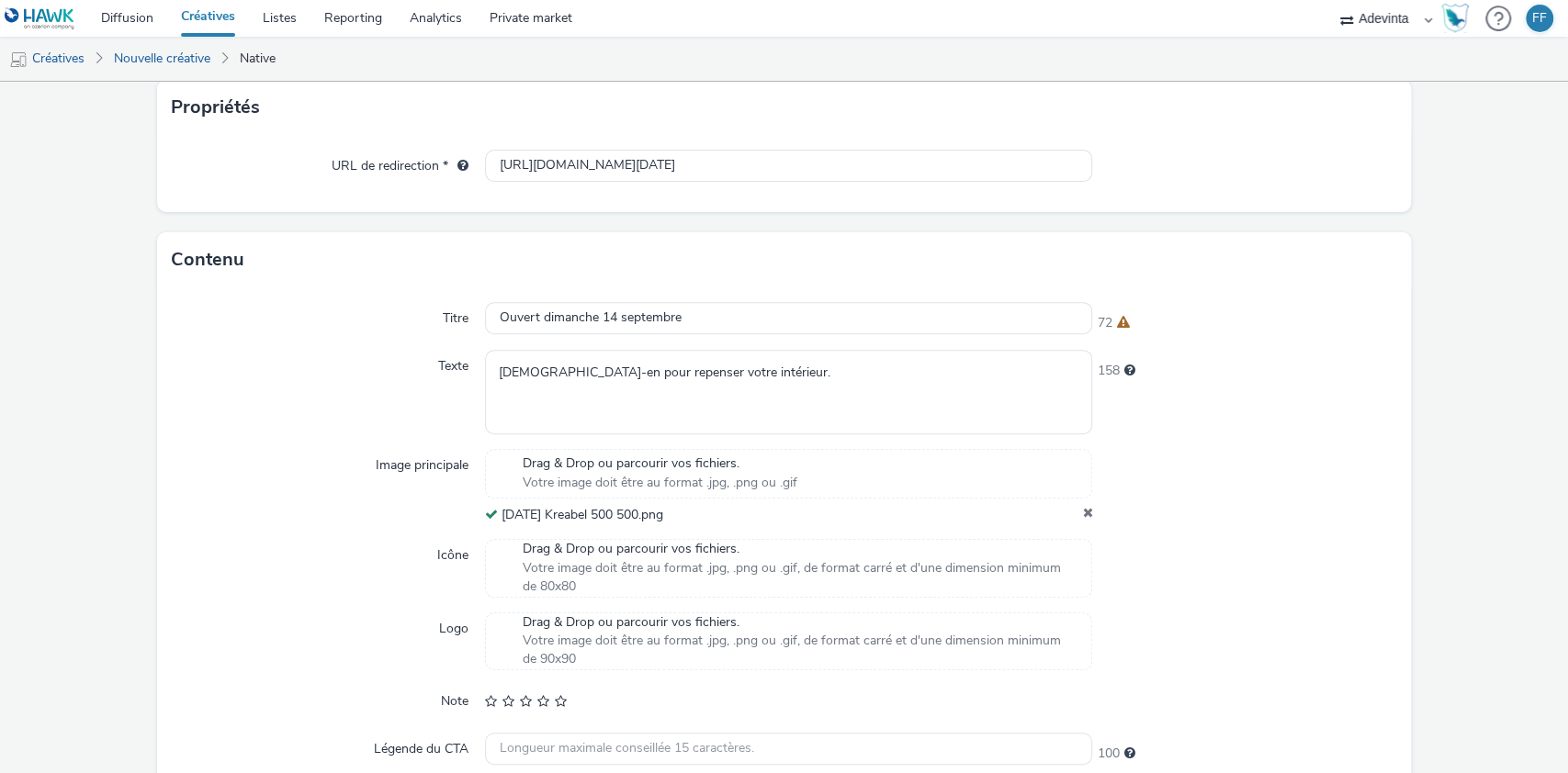
scroll to position [513, 0]
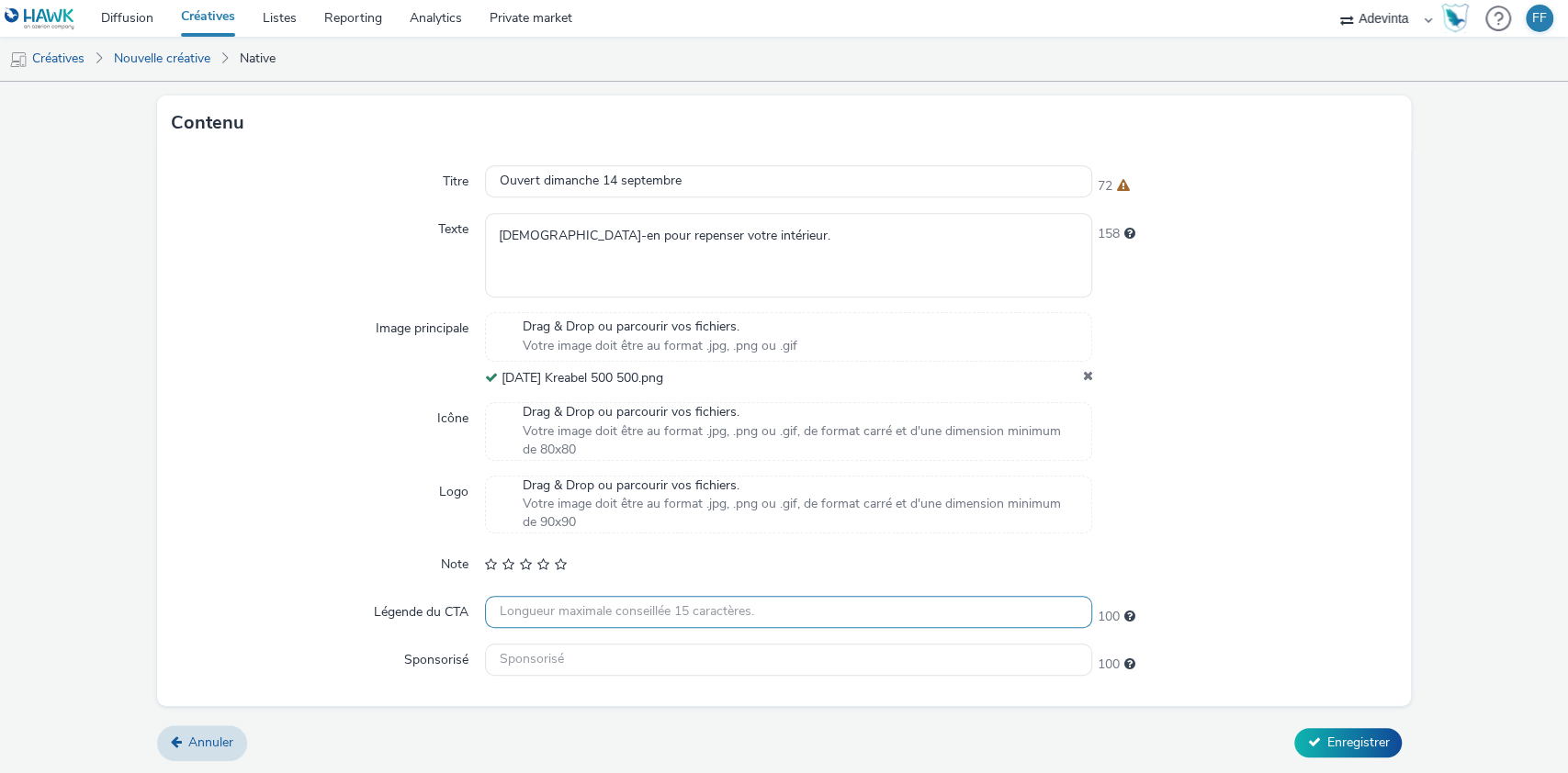
click at [566, 614] on input "text" at bounding box center [789, 612] width 608 height 32
type input "J’en profite !"
click at [678, 667] on input "text" at bounding box center [789, 660] width 608 height 32
type input "S"
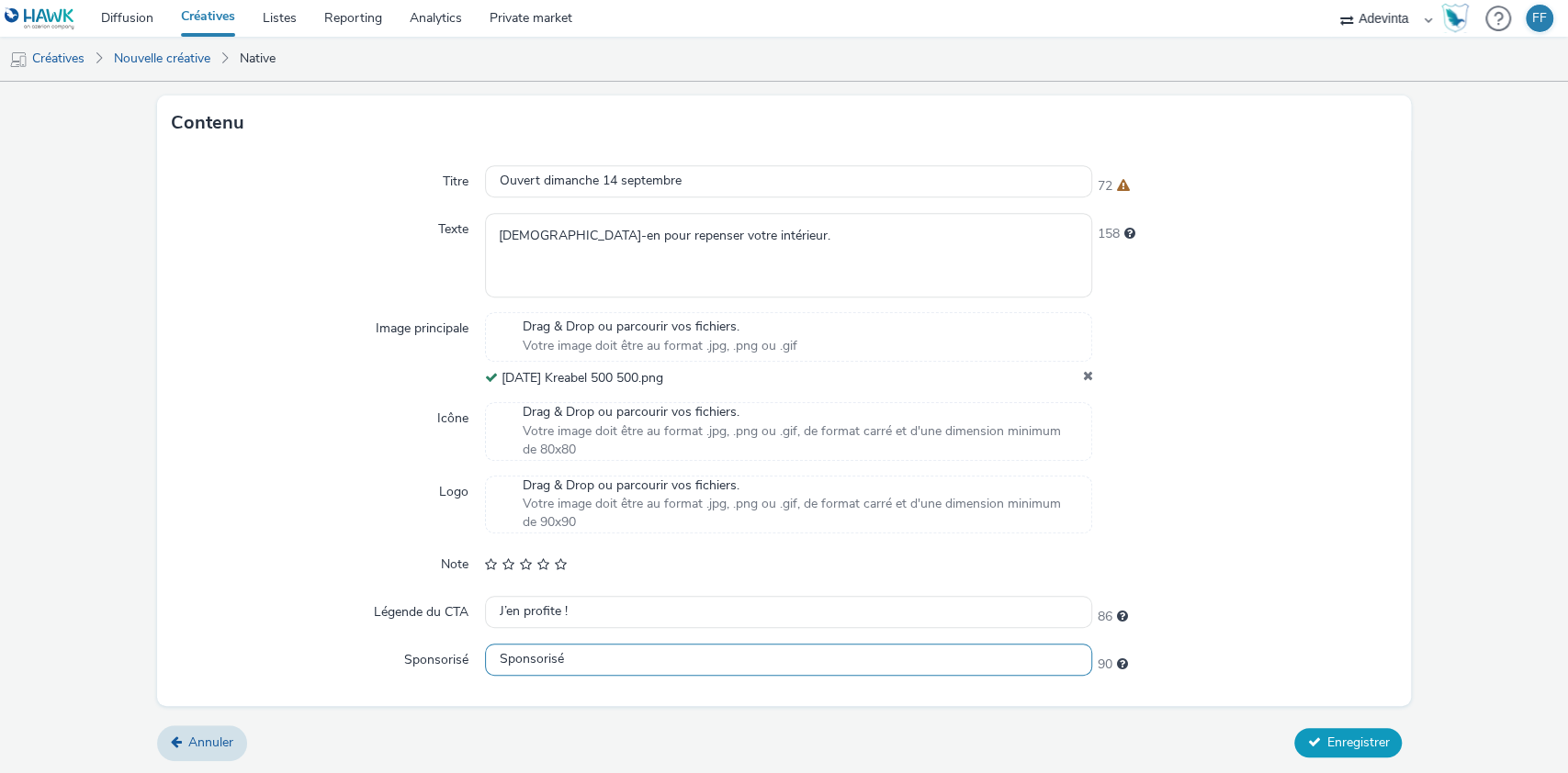
type input "Sponsorisé"
click at [1348, 740] on span "Enregistrer" at bounding box center [1357, 742] width 63 height 18
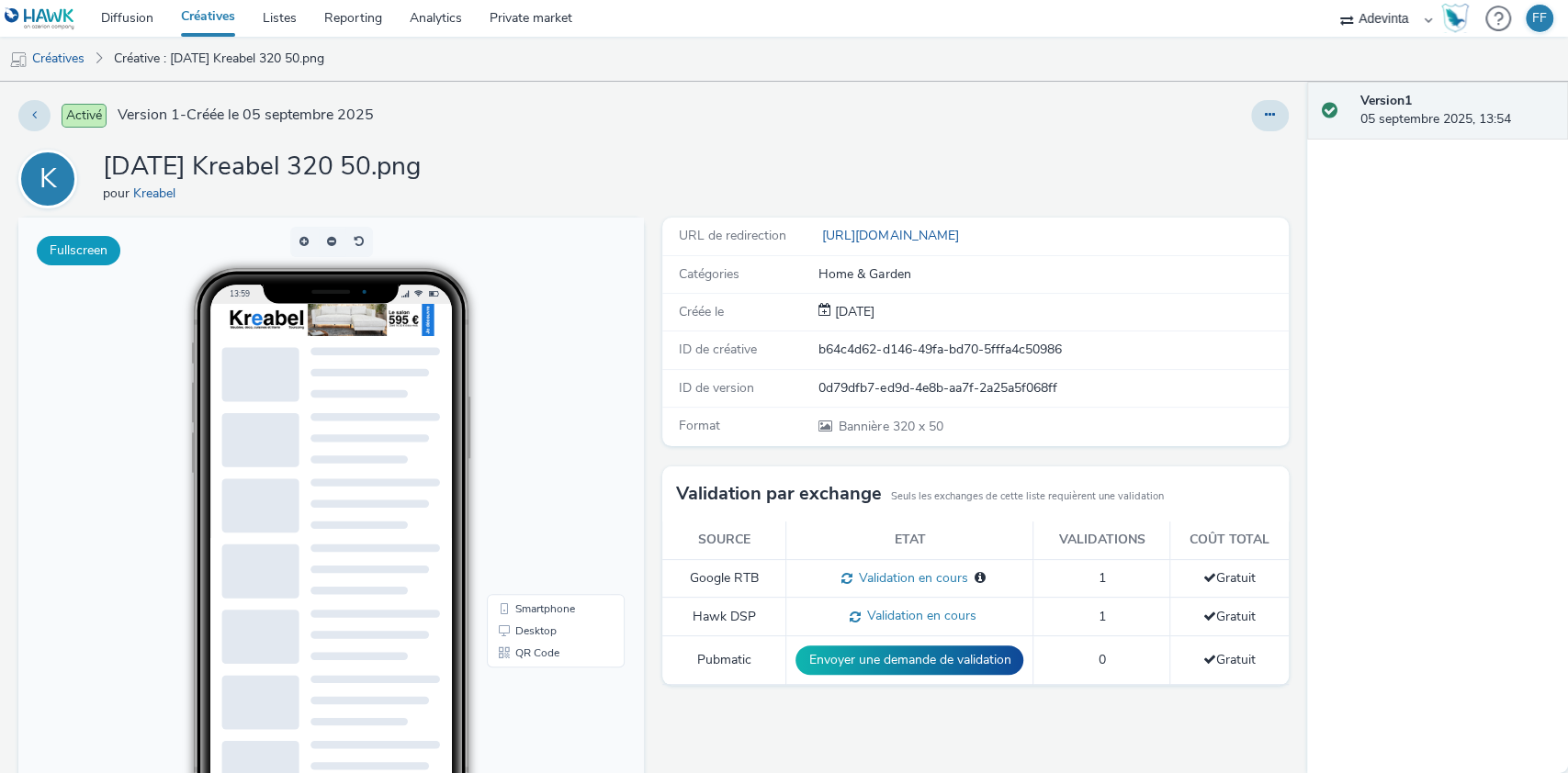
click at [77, 243] on button "Fullscreen" at bounding box center [78, 251] width 83 height 30
click at [249, 74] on link "Créative : 2025.09.08 Kreabel 320 50.png" at bounding box center [219, 59] width 229 height 44
click at [124, 24] on link "Diffusion" at bounding box center [127, 18] width 79 height 37
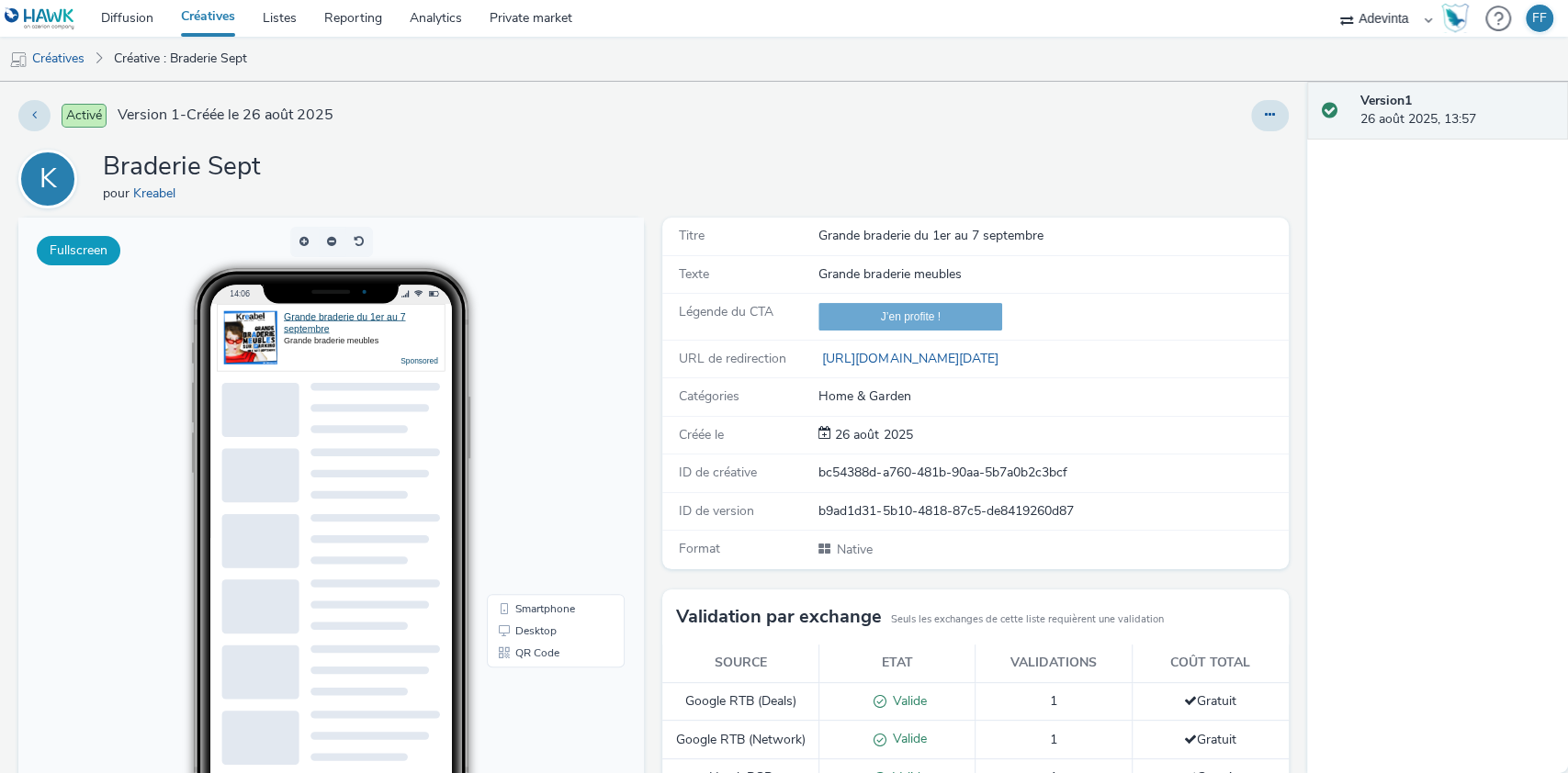
click at [75, 257] on button "Fullscreen" at bounding box center [78, 251] width 83 height 30
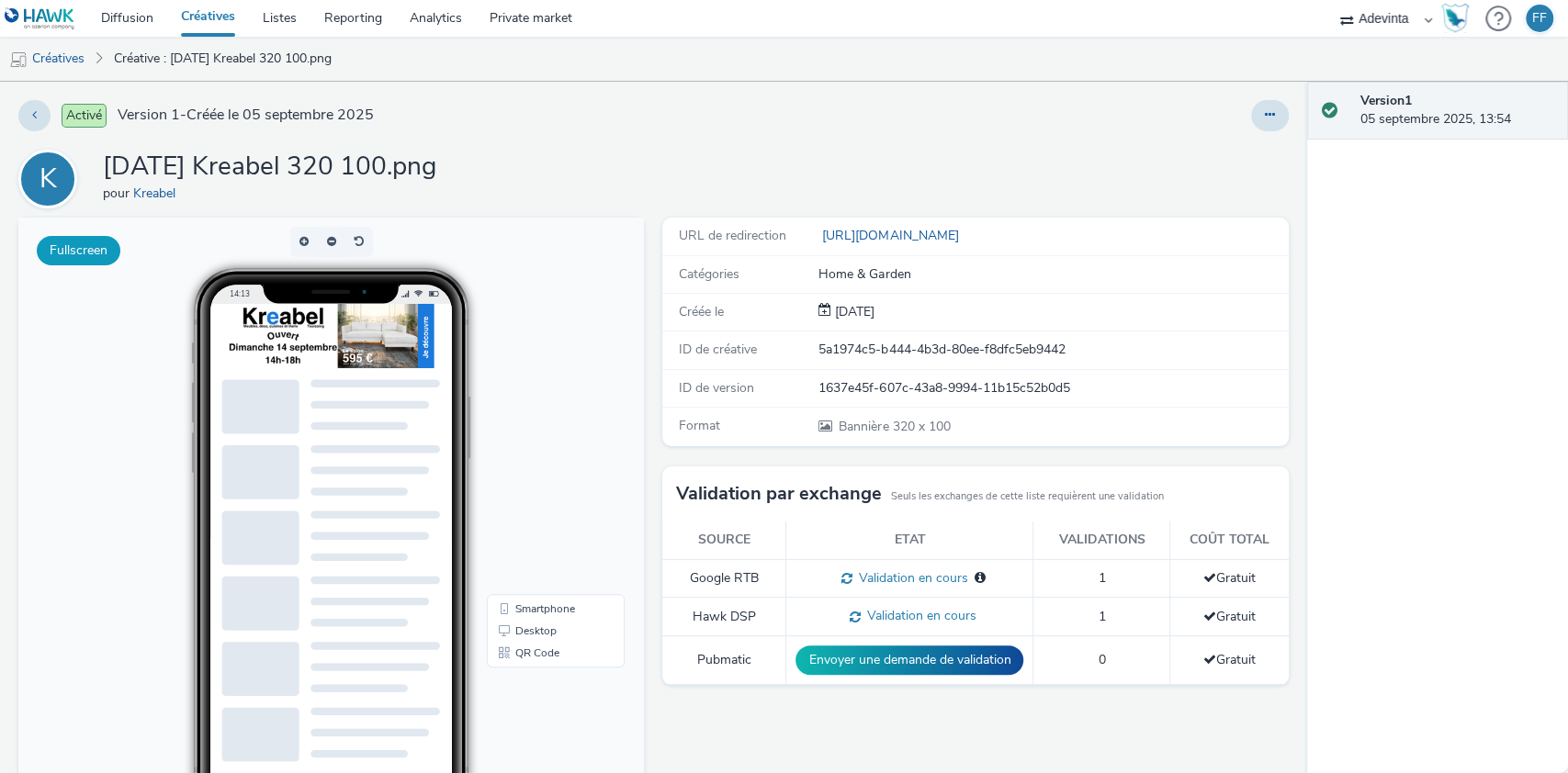
click at [80, 252] on button "Fullscreen" at bounding box center [78, 251] width 83 height 30
